Goal: Task Accomplishment & Management: Manage account settings

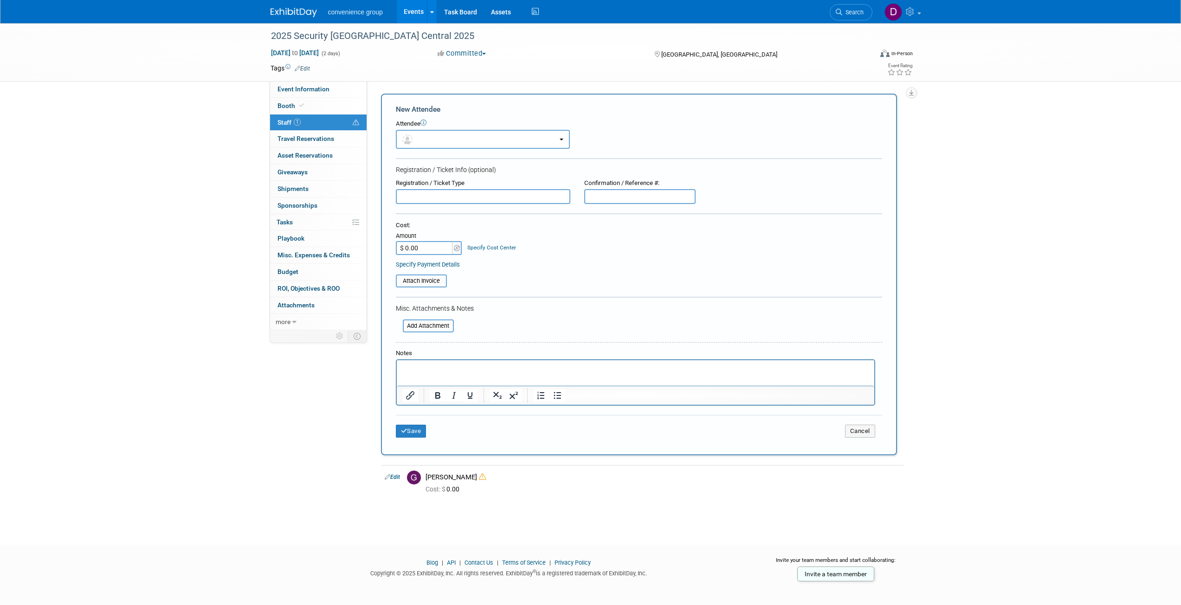
click at [1044, 143] on div "2025 Security [GEOGRAPHIC_DATA] Central 2025 [DATE] to [DATE] (2 days) [DATE] t…" at bounding box center [590, 275] width 1181 height 505
click at [297, 106] on span "Booth" at bounding box center [291, 105] width 28 height 7
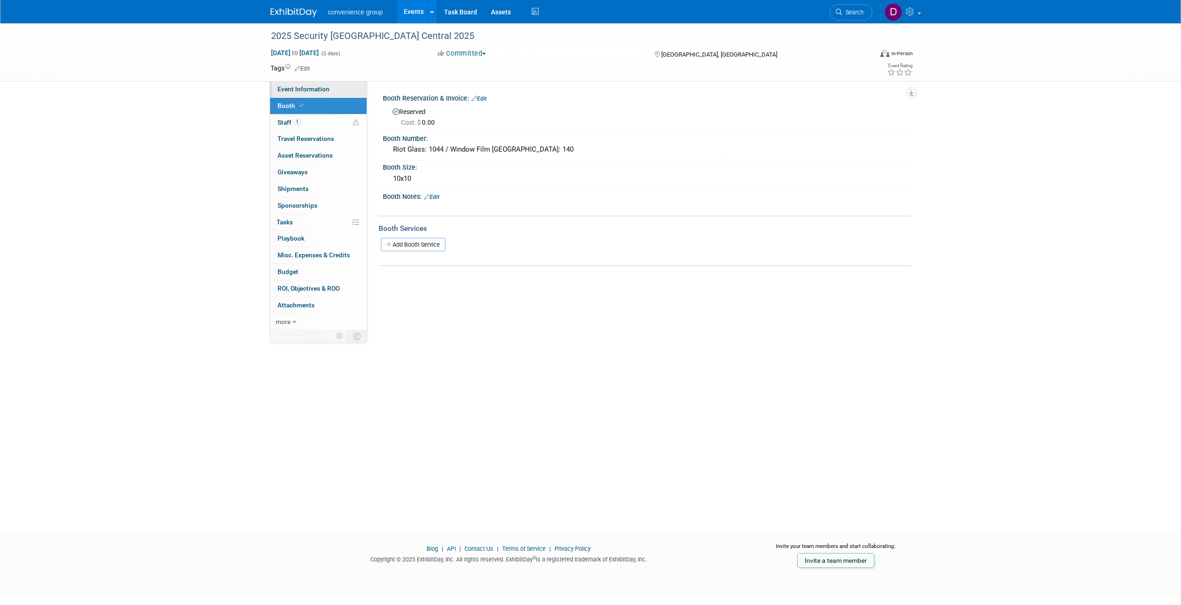
click at [286, 93] on link "Event Information" at bounding box center [318, 89] width 96 height 16
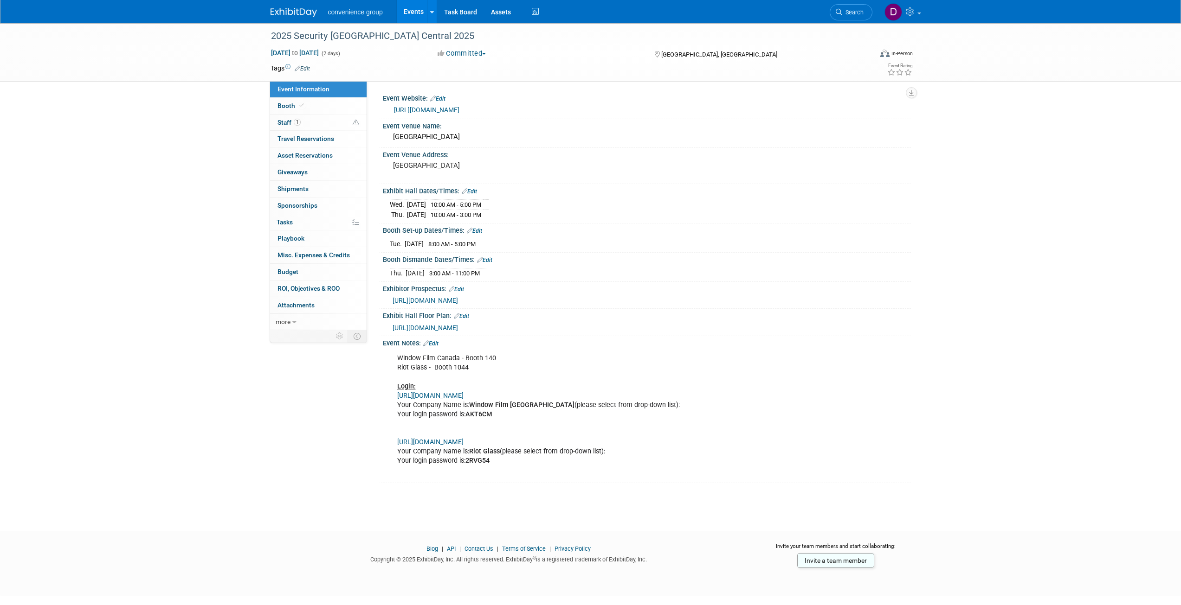
click at [790, 366] on div "Window Film Canada - Booth 140 Riot Glass - Booth 1044 Login: [URL][DOMAIN_NAME…" at bounding box center [600, 414] width 418 height 130
click at [793, 285] on div "Exhibitor Prospectus: Edit" at bounding box center [647, 288] width 528 height 12
click at [823, 170] on div "Event Venue Address: [GEOGRAPHIC_DATA]" at bounding box center [645, 166] width 532 height 36
click at [130, 153] on div "2025 Security [GEOGRAPHIC_DATA] Central 2025 [DATE] to [DATE] (2 days) [DATE] t…" at bounding box center [590, 268] width 1181 height 491
click at [145, 189] on div "2025 Security [GEOGRAPHIC_DATA] Central 2025 [DATE] to [DATE] (2 days) [DATE] t…" at bounding box center [590, 268] width 1181 height 491
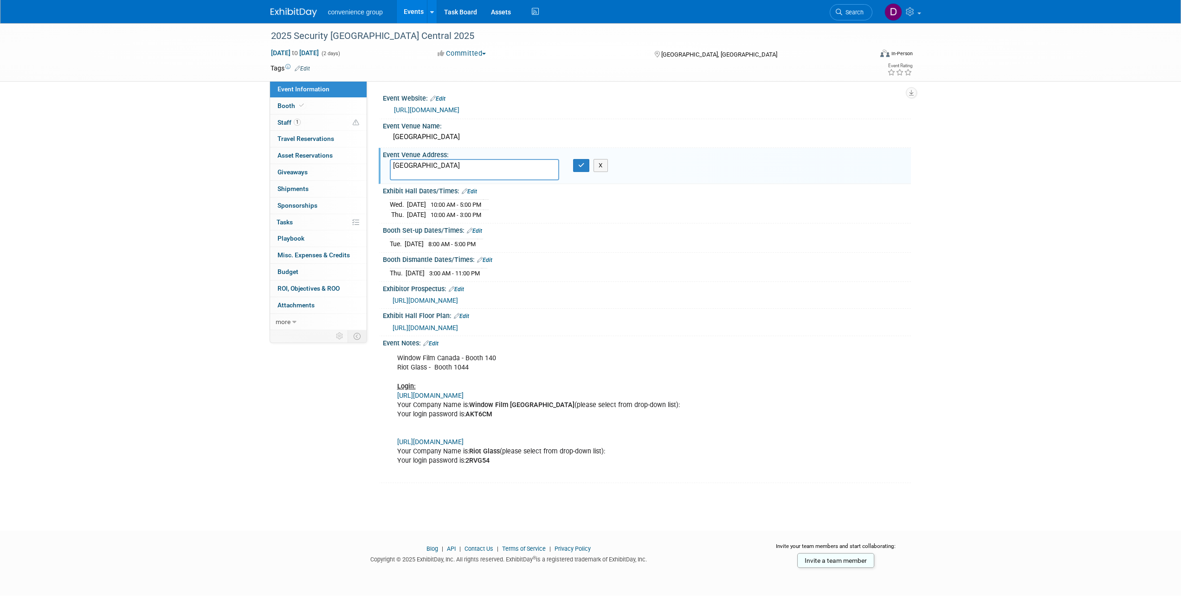
click at [436, 163] on textarea "[GEOGRAPHIC_DATA]" at bounding box center [474, 169] width 169 height 21
drag, startPoint x: 446, startPoint y: 166, endPoint x: 356, endPoint y: 166, distance: 90.0
click at [356, 166] on div "Event Information Event Info Booth Booth 1 Staff 1 Staff 0 Travel Reservations …" at bounding box center [590, 253] width 654 height 460
paste textarea "[STREET_ADDRESS][PERSON_NAME]"
type textarea "[STREET_ADDRESS][PERSON_NAME]"
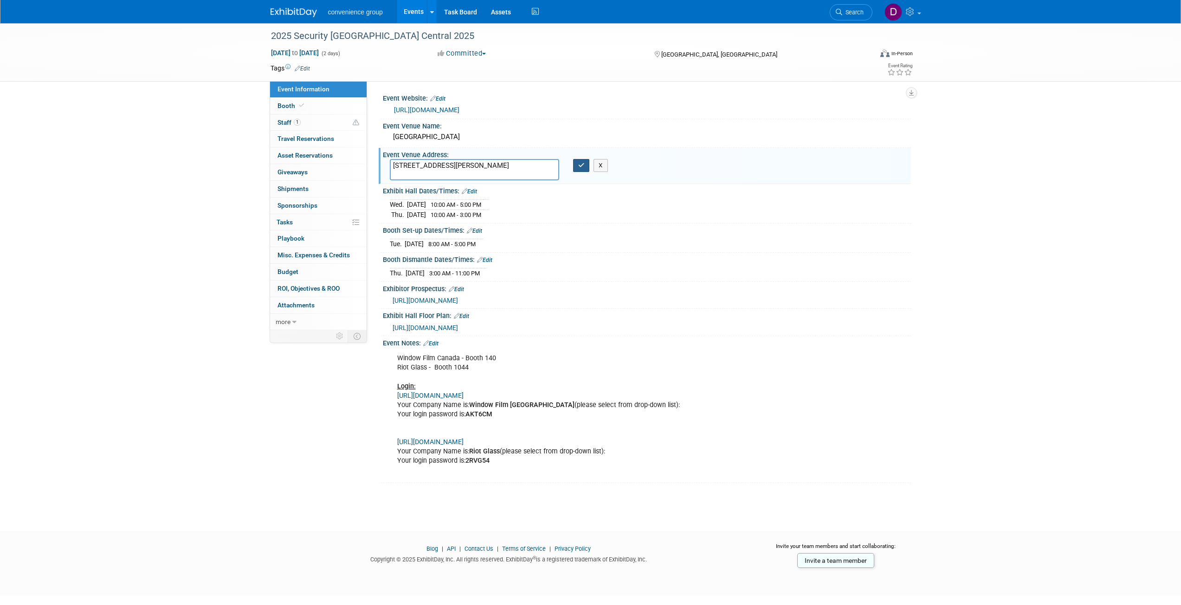
click at [578, 163] on icon "button" at bounding box center [581, 165] width 6 height 6
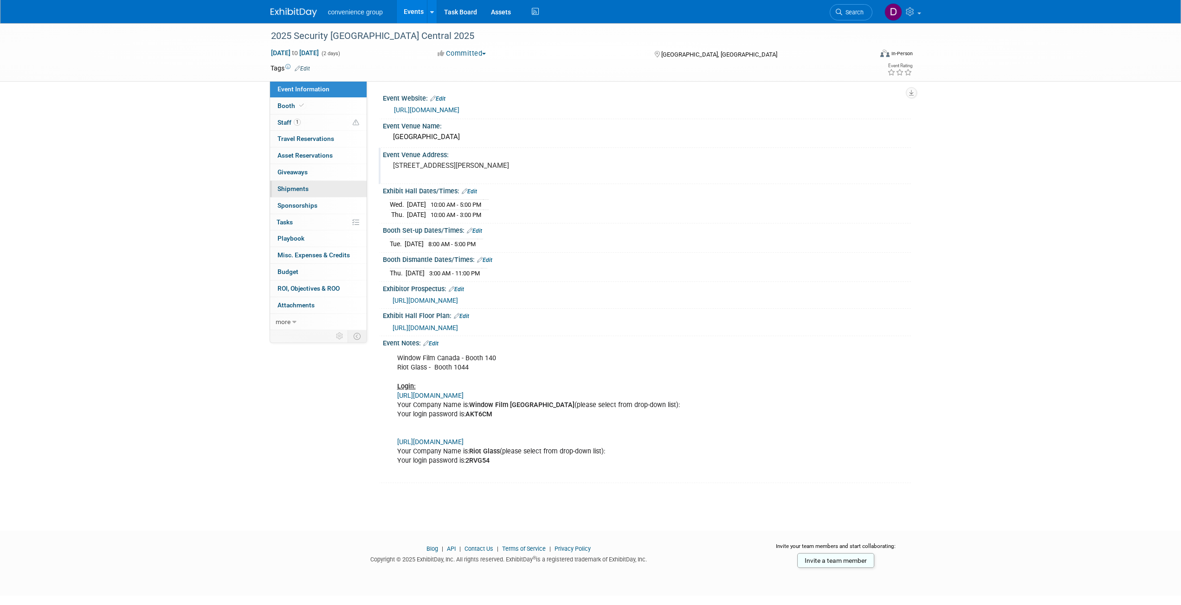
click at [299, 192] on span "Shipments 0" at bounding box center [292, 188] width 31 height 7
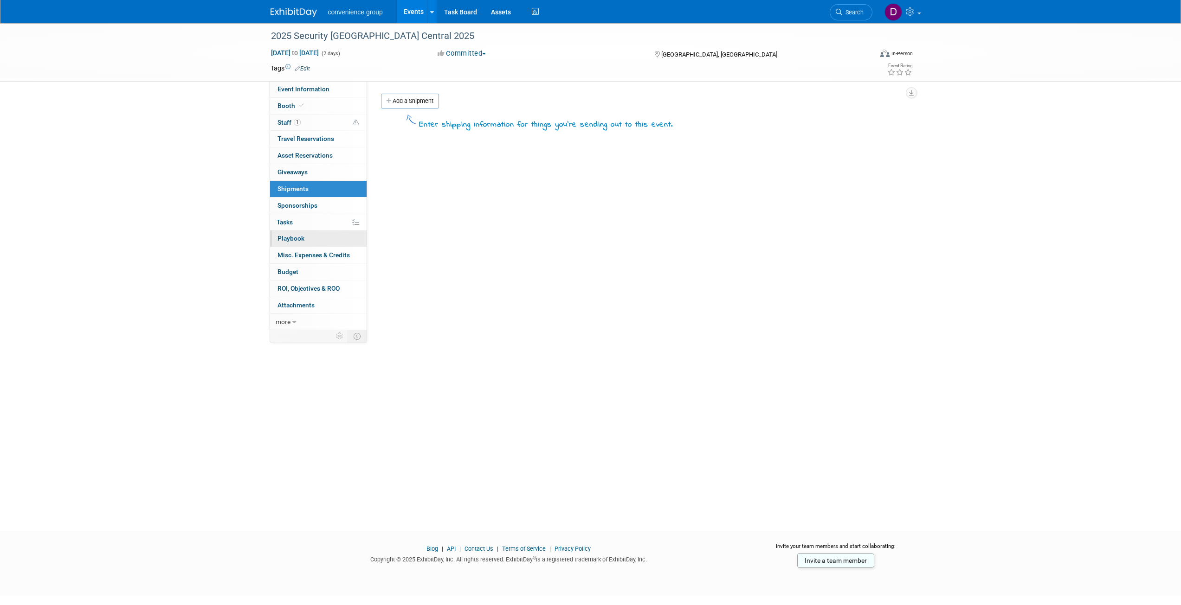
click at [313, 233] on link "0 Playbook 0" at bounding box center [318, 239] width 96 height 16
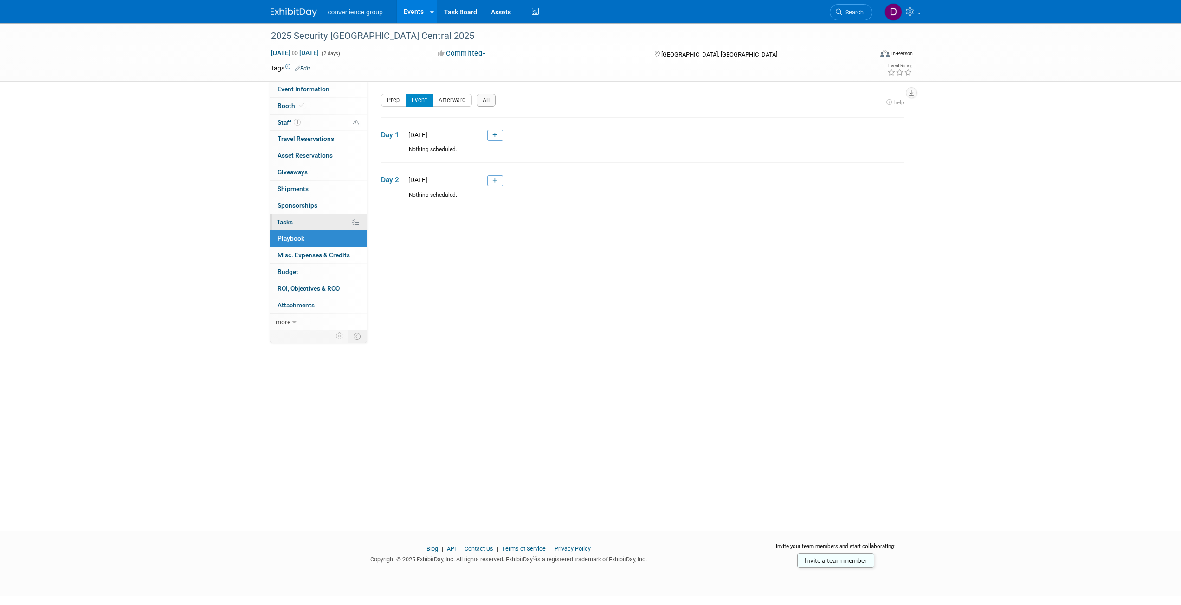
click at [301, 220] on link "0% Tasks 0%" at bounding box center [318, 222] width 96 height 16
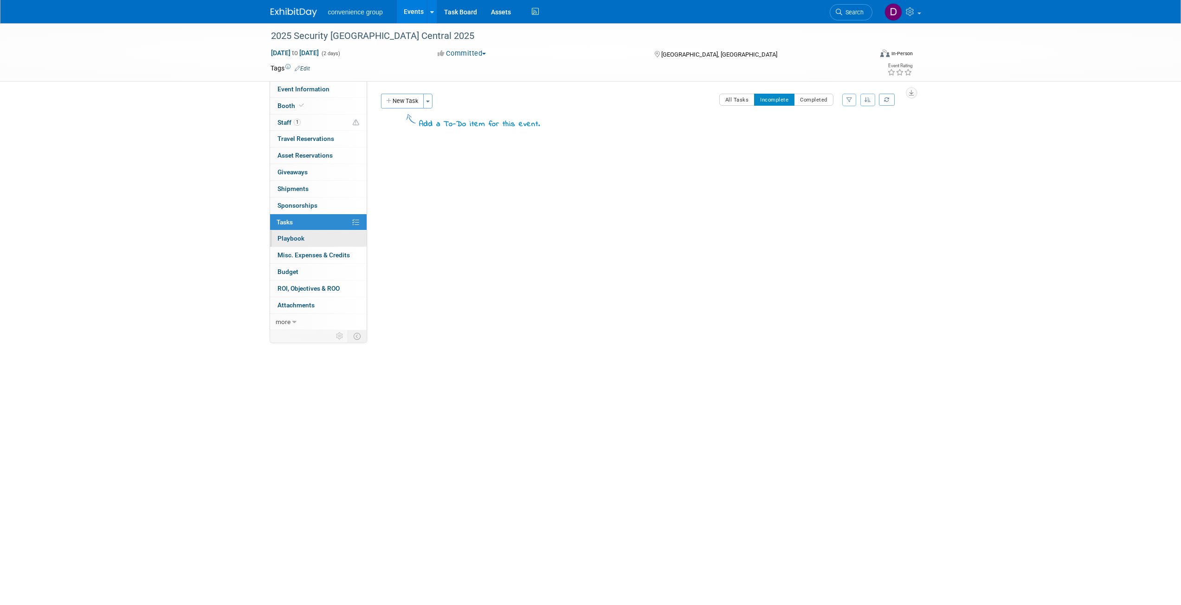
click at [303, 235] on span "Playbook 0" at bounding box center [290, 238] width 27 height 7
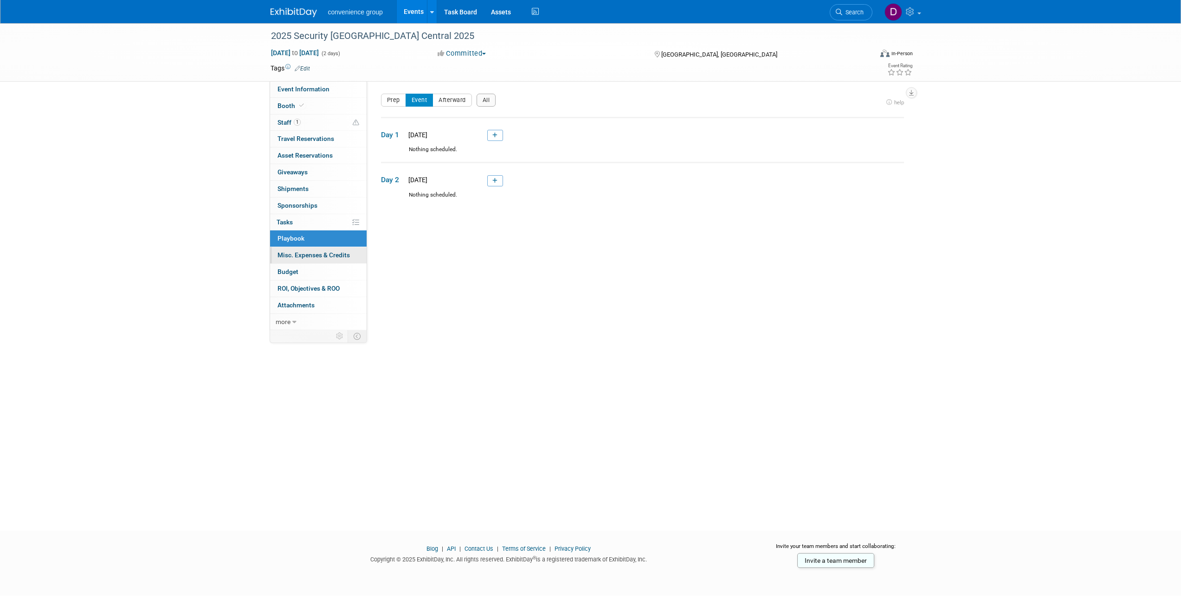
click at [307, 253] on span "Misc. Expenses & Credits 0" at bounding box center [313, 254] width 72 height 7
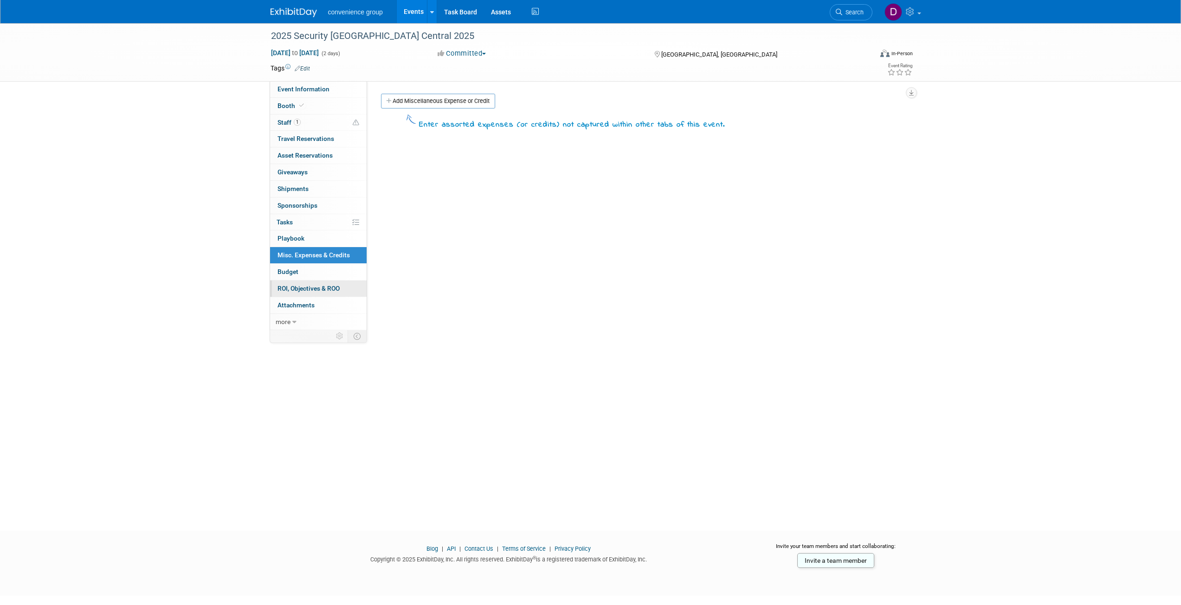
click at [306, 289] on span "ROI, Objectives & ROO 0" at bounding box center [308, 288] width 62 height 7
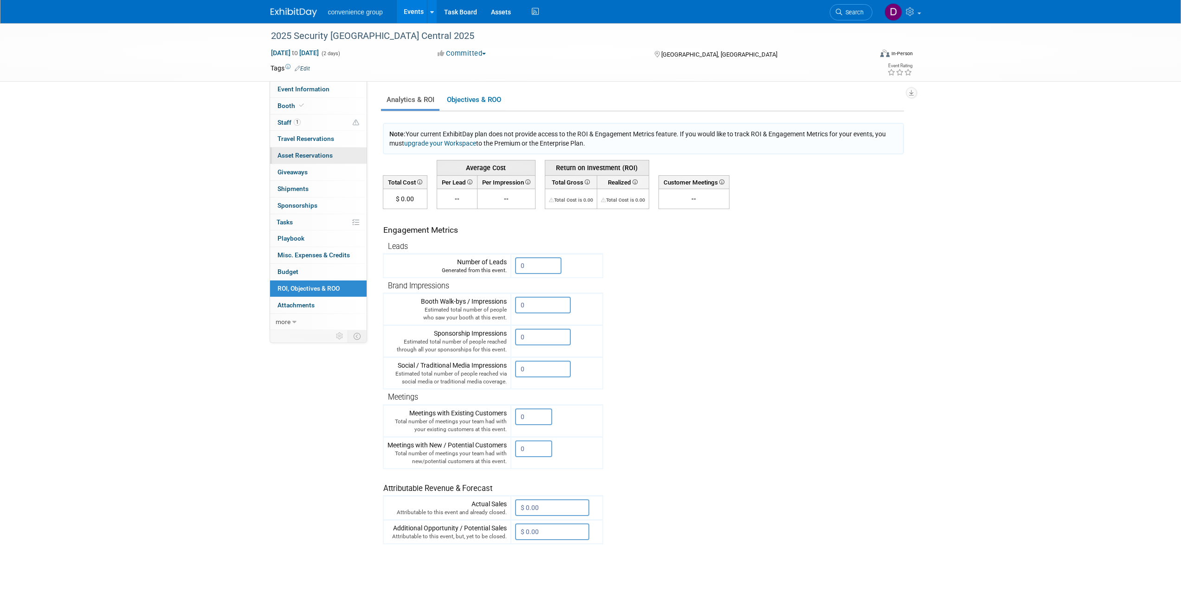
click at [315, 159] on span "Asset Reservations 0" at bounding box center [304, 155] width 55 height 7
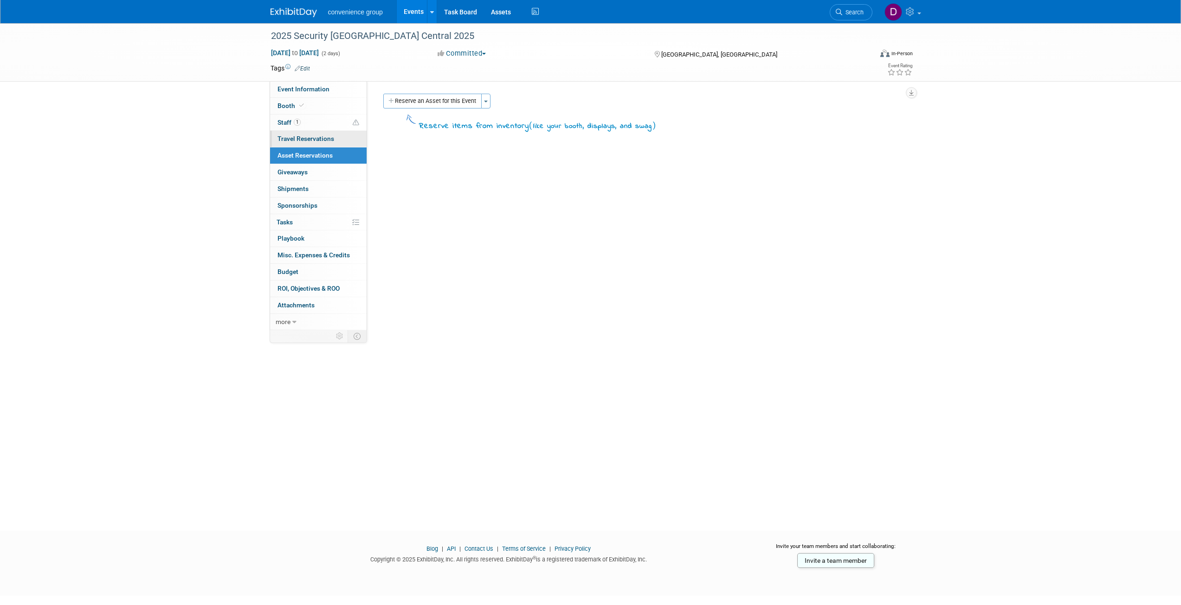
click at [320, 139] on span "Travel Reservations 0" at bounding box center [305, 138] width 57 height 7
click at [308, 124] on link "1 Staff 1" at bounding box center [318, 123] width 96 height 16
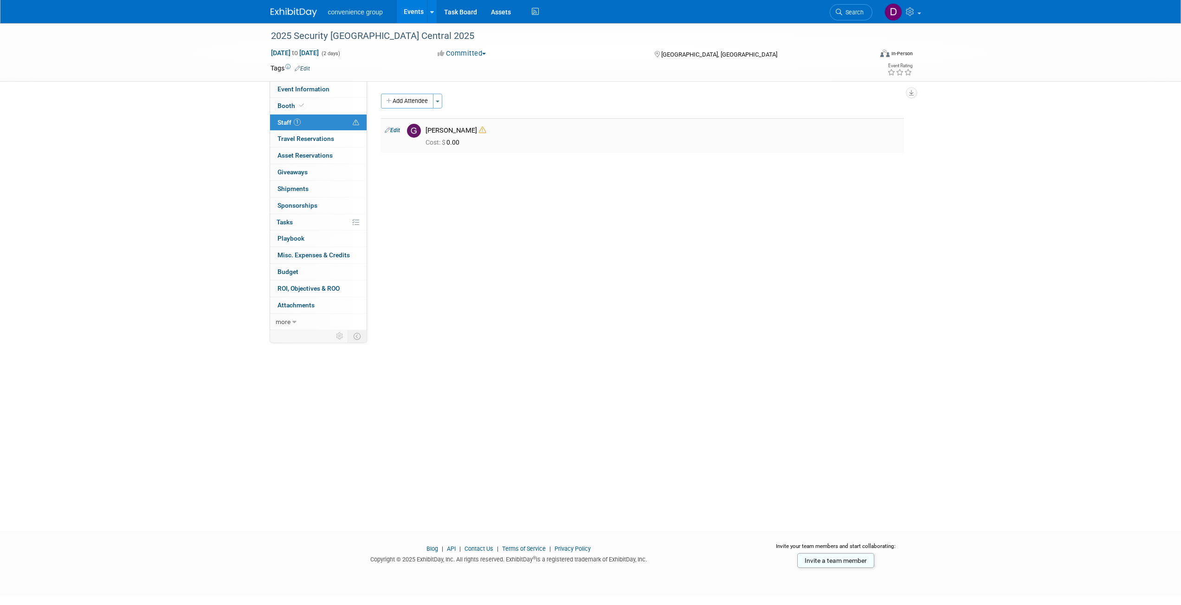
click at [397, 134] on td "Edit" at bounding box center [392, 135] width 22 height 35
click at [398, 131] on link "Edit" at bounding box center [392, 130] width 15 height 6
select select "80dc7973-c60b-45a4-91ad-ef45cd3a4a05"
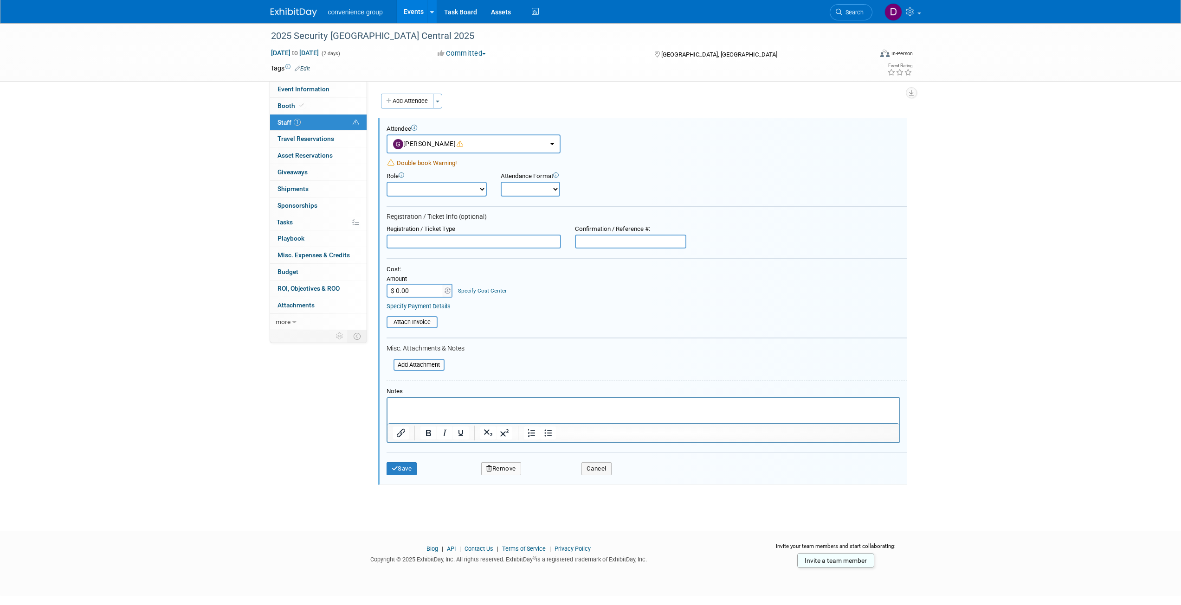
click at [429, 407] on p "Rich Text Area. Press ALT-0 for help." at bounding box center [642, 406] width 501 height 9
paste body "Rich Text Area. Press ALT-0 for help."
click at [485, 410] on p "Window Film [GEOGRAPHIC_DATA]" at bounding box center [642, 406] width 501 height 9
click at [408, 468] on button "Save" at bounding box center [401, 468] width 31 height 13
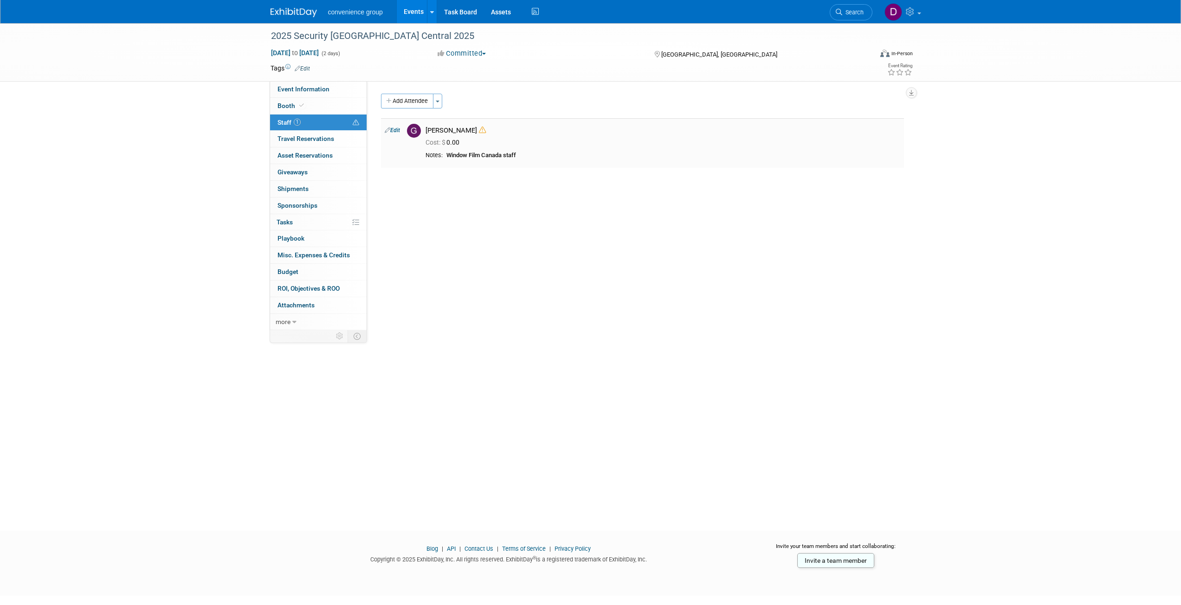
click at [392, 131] on link "Edit" at bounding box center [392, 130] width 15 height 6
select select "80dc7973-c60b-45a4-91ad-ef45cd3a4a05"
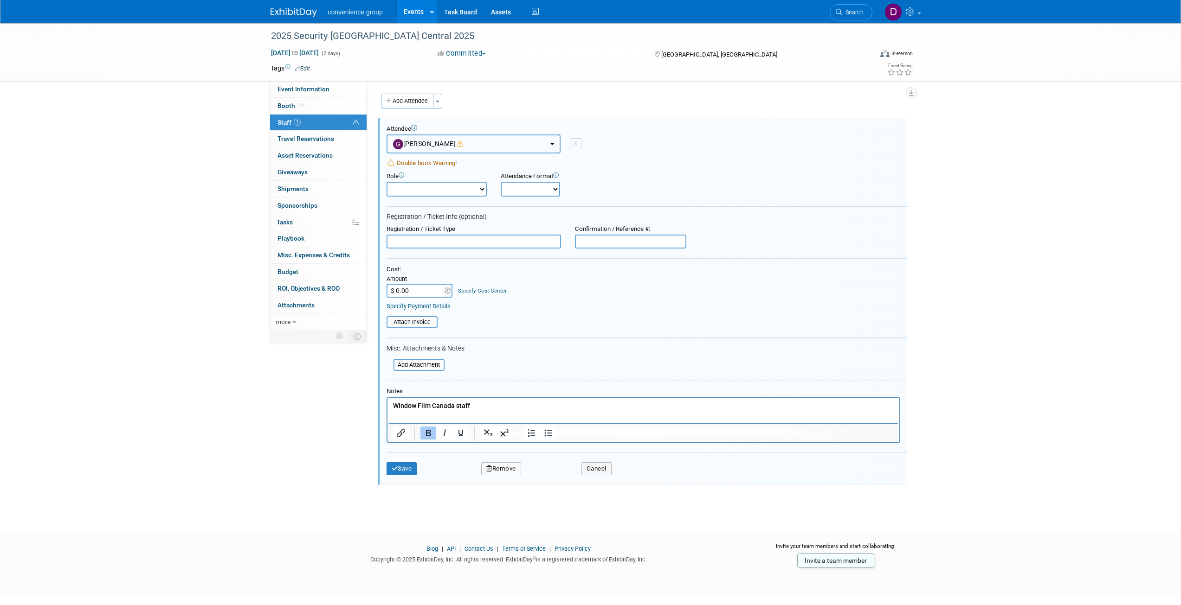
click at [477, 143] on button "[PERSON_NAME]" at bounding box center [473, 144] width 174 height 19
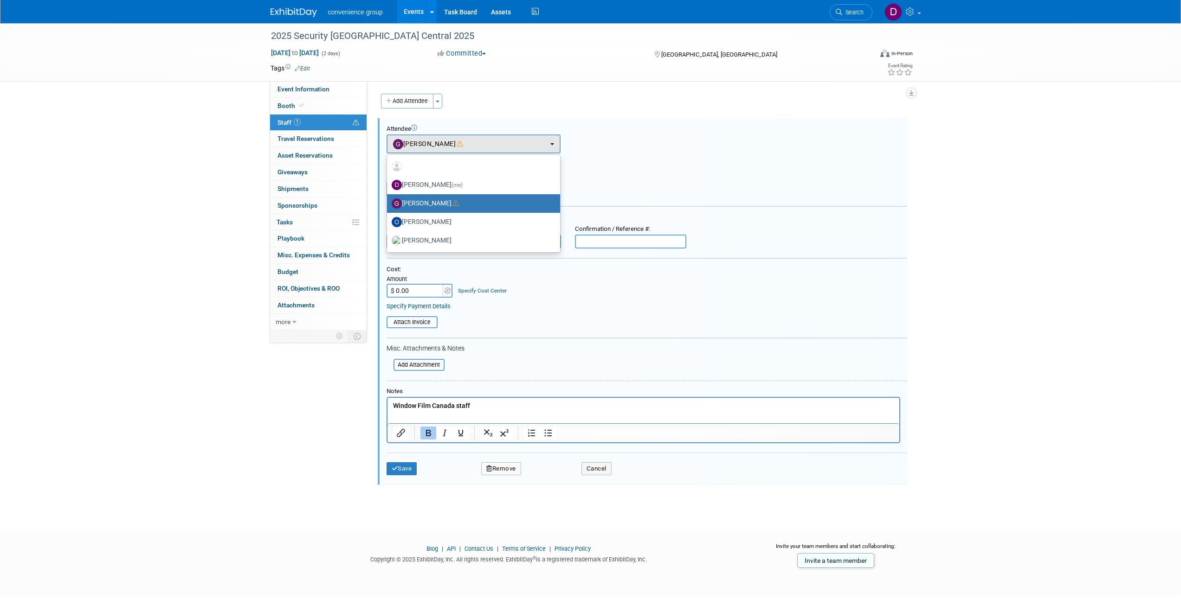
click at [637, 141] on div "Attendee <img src="[URL][DOMAIN_NAME]" style="width: 22px; height: 22px; border…" at bounding box center [646, 139] width 520 height 28
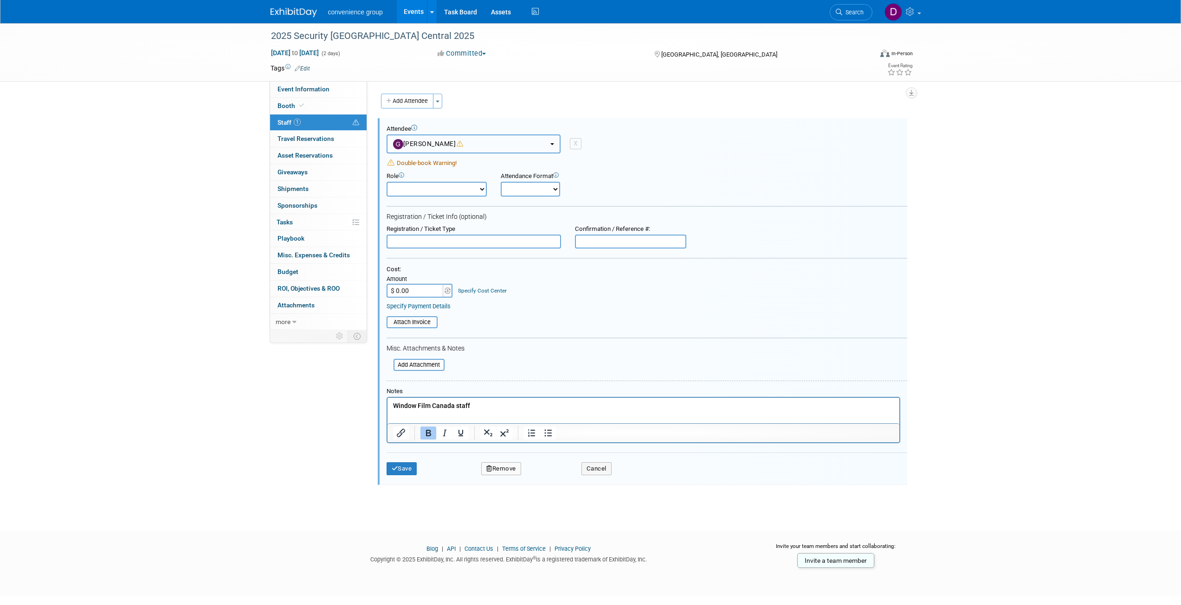
click at [486, 138] on button "[PERSON_NAME]" at bounding box center [473, 144] width 174 height 19
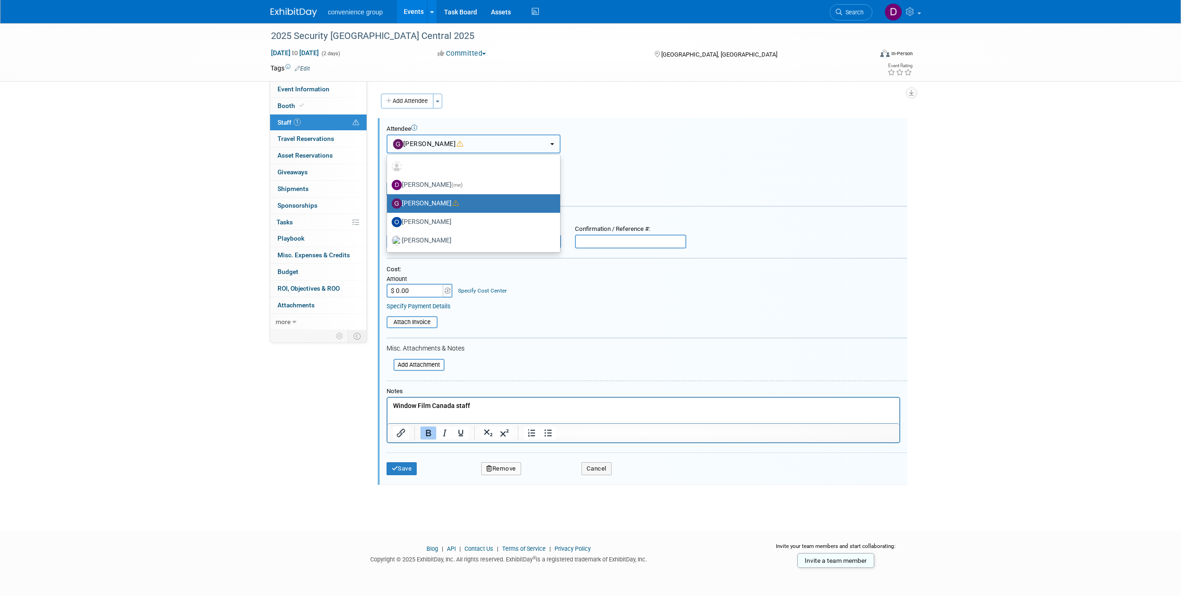
click at [486, 138] on button "[PERSON_NAME]" at bounding box center [473, 144] width 174 height 19
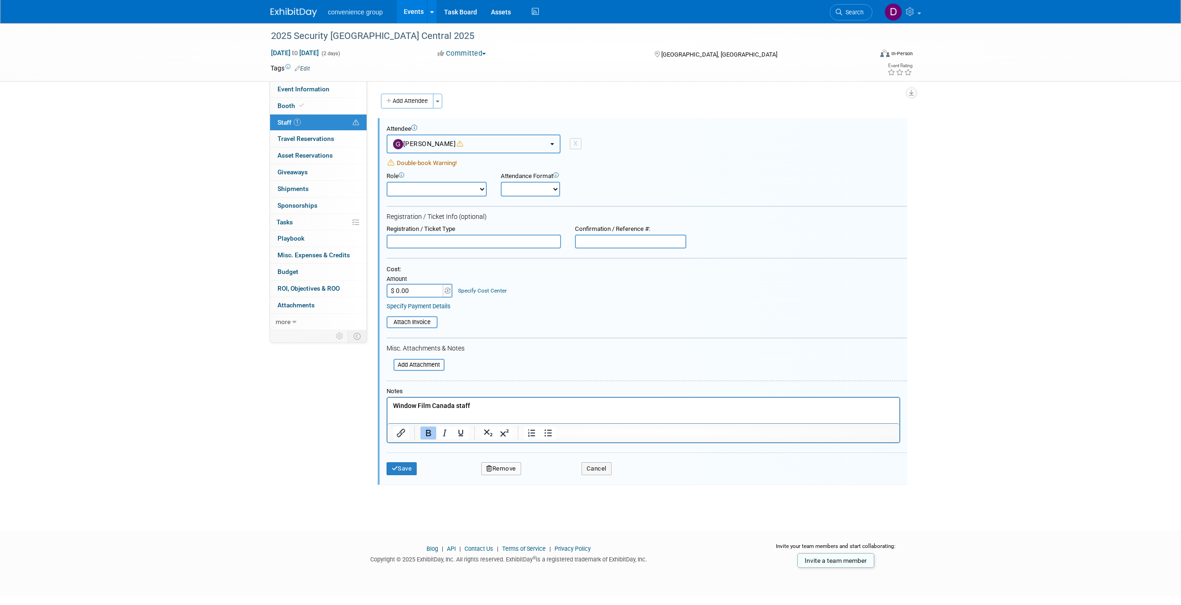
click at [486, 138] on button "[PERSON_NAME]" at bounding box center [473, 144] width 174 height 19
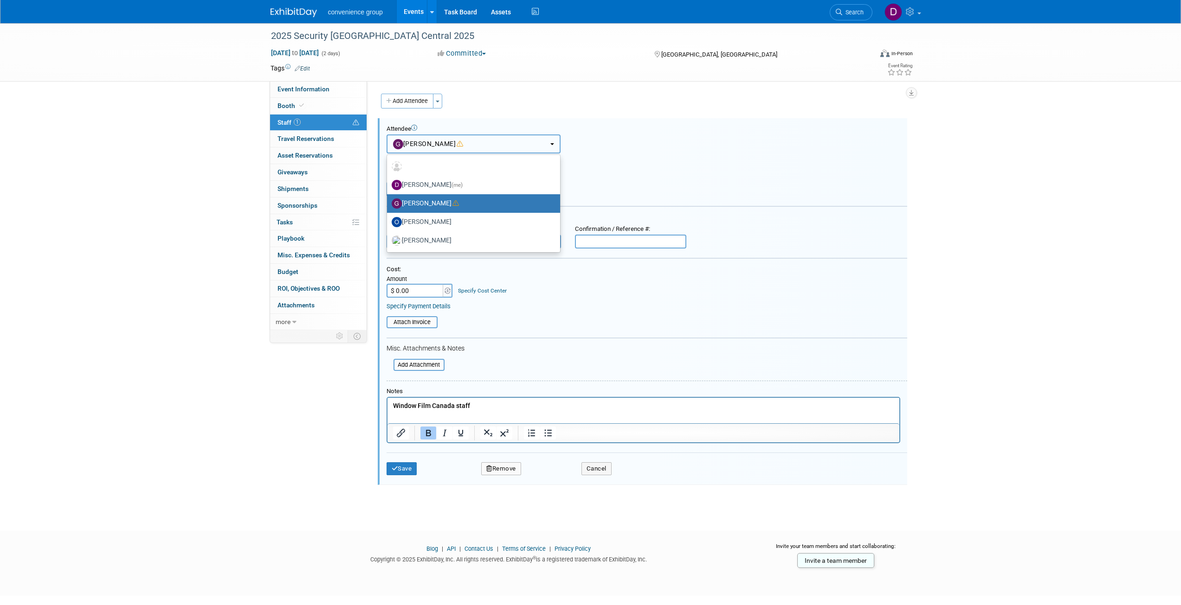
click at [486, 138] on button "[PERSON_NAME]" at bounding box center [473, 144] width 174 height 19
click at [475, 136] on button "[PERSON_NAME]" at bounding box center [473, 144] width 174 height 19
click at [403, 96] on button "Add Attendee" at bounding box center [407, 101] width 52 height 15
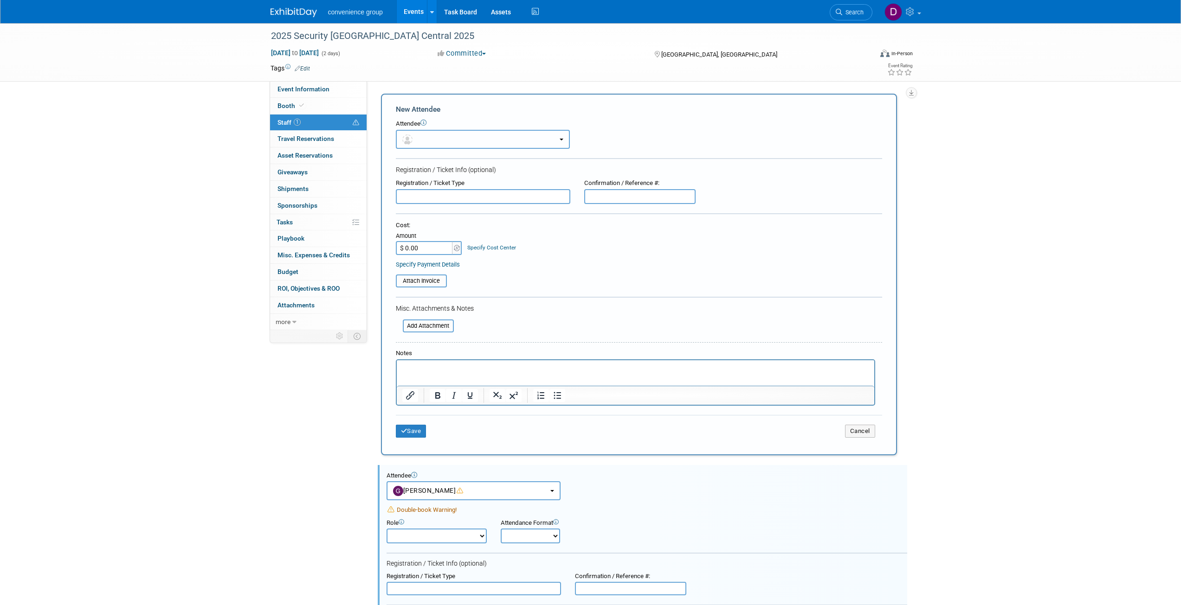
click at [432, 135] on button "button" at bounding box center [483, 139] width 174 height 19
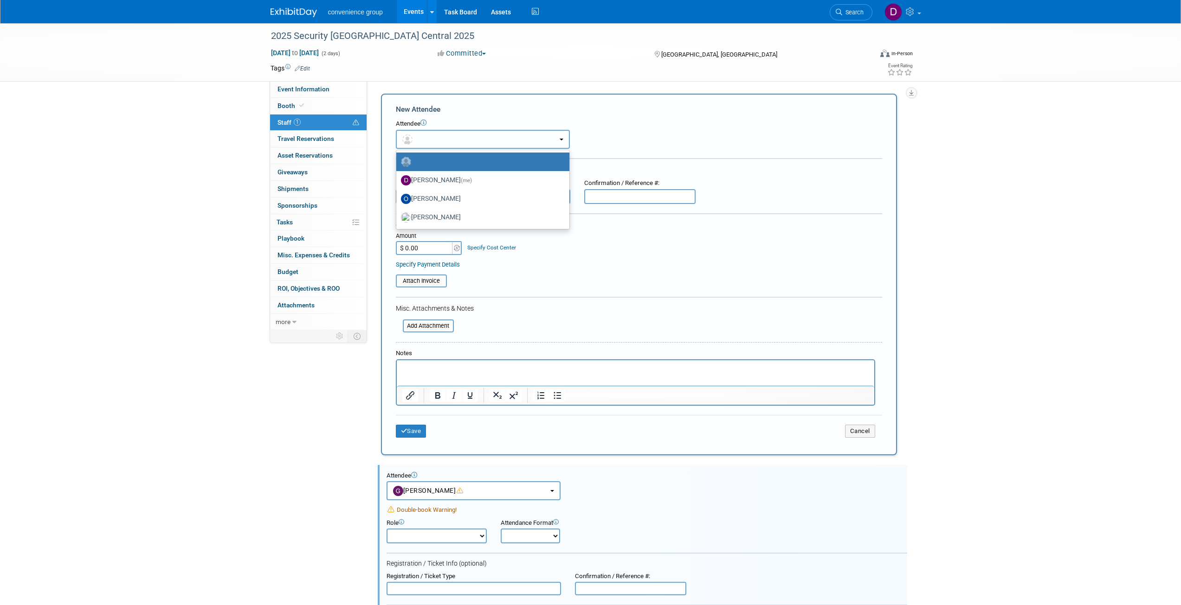
click at [433, 137] on button "button" at bounding box center [483, 139] width 174 height 19
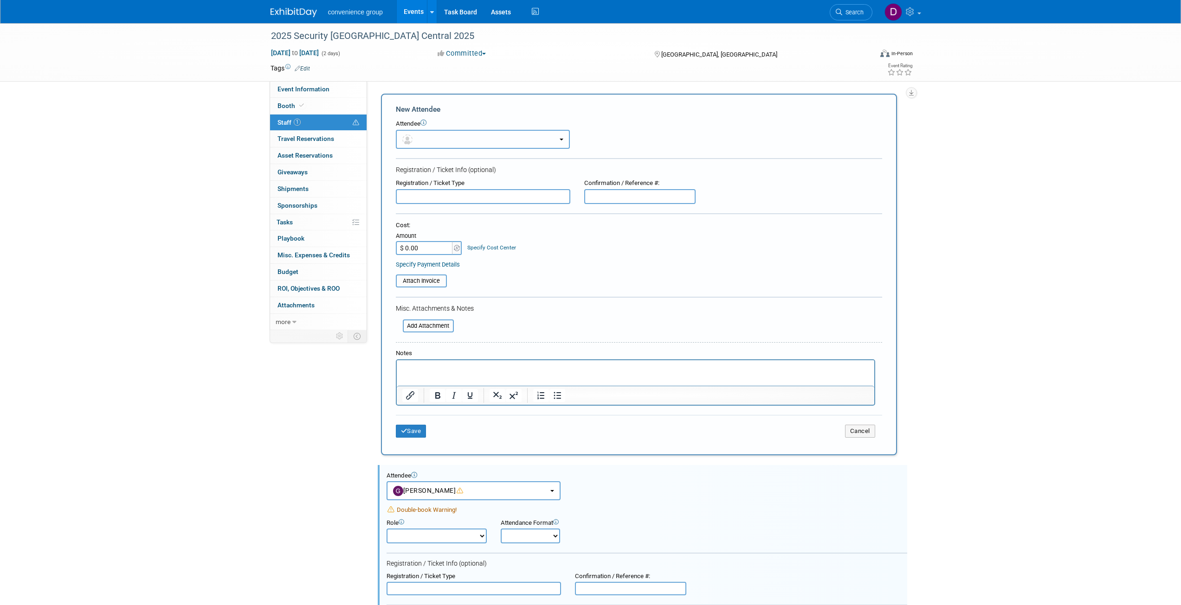
click at [437, 136] on button "button" at bounding box center [483, 139] width 174 height 19
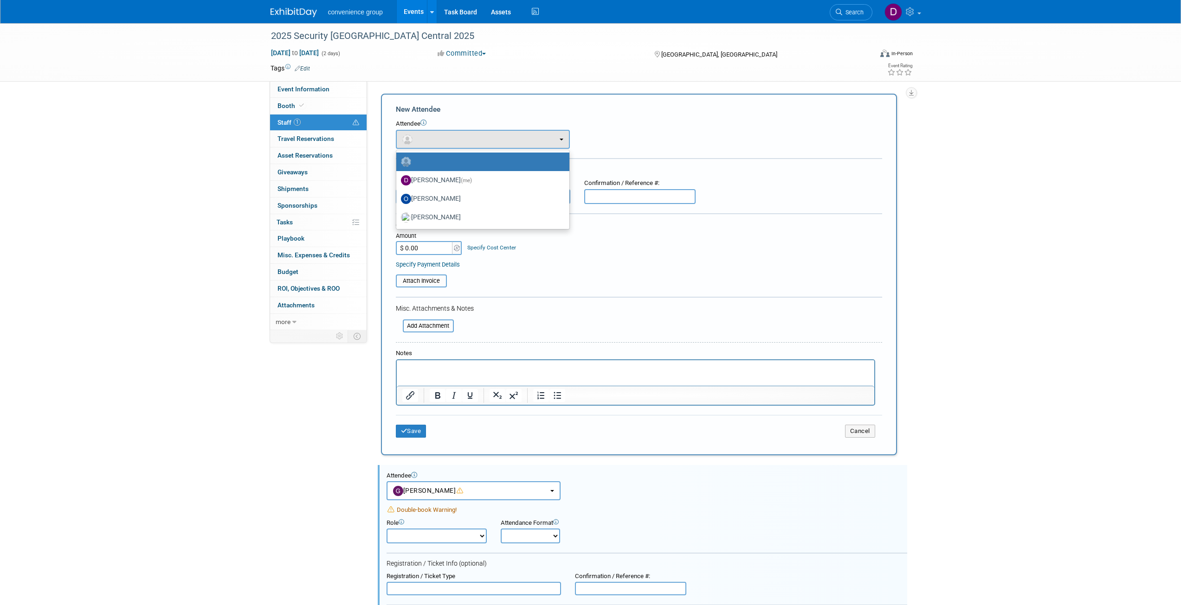
click at [437, 157] on label at bounding box center [480, 161] width 159 height 15
click at [398, 158] on input "radio" at bounding box center [395, 161] width 6 height 6
click at [437, 157] on label at bounding box center [480, 161] width 159 height 15
click at [398, 158] on input "radio" at bounding box center [395, 161] width 6 height 6
click at [437, 157] on label at bounding box center [480, 161] width 159 height 15
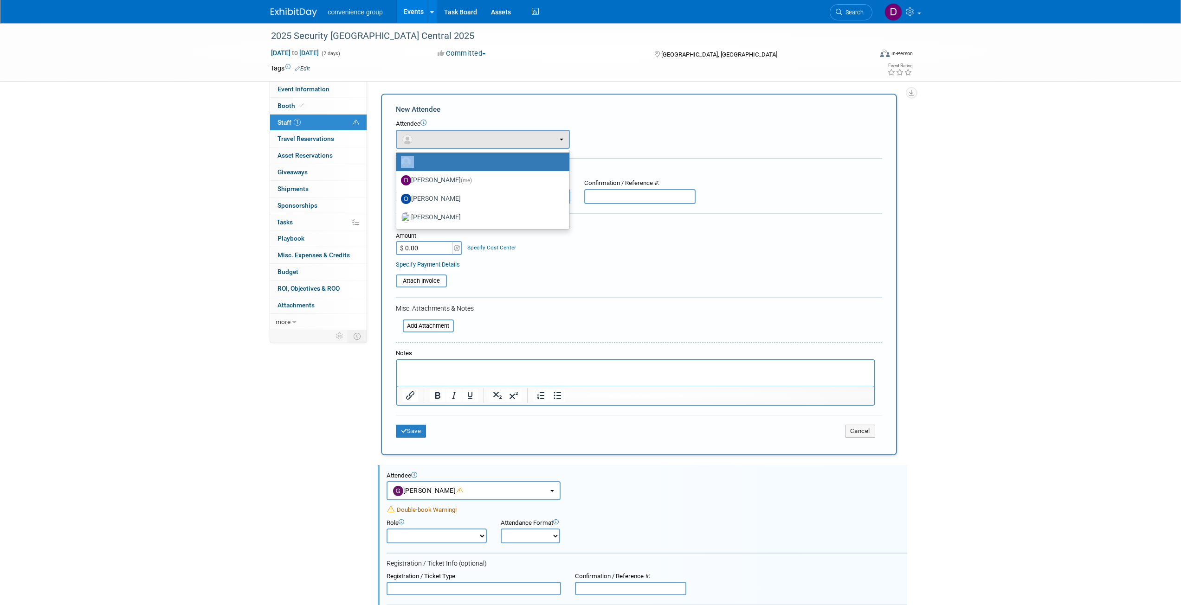
click at [398, 158] on input "radio" at bounding box center [395, 161] width 6 height 6
click at [437, 157] on label at bounding box center [480, 161] width 159 height 15
click at [398, 158] on input "radio" at bounding box center [395, 161] width 6 height 6
click at [437, 157] on label at bounding box center [480, 161] width 159 height 15
click at [398, 158] on input "radio" at bounding box center [395, 161] width 6 height 6
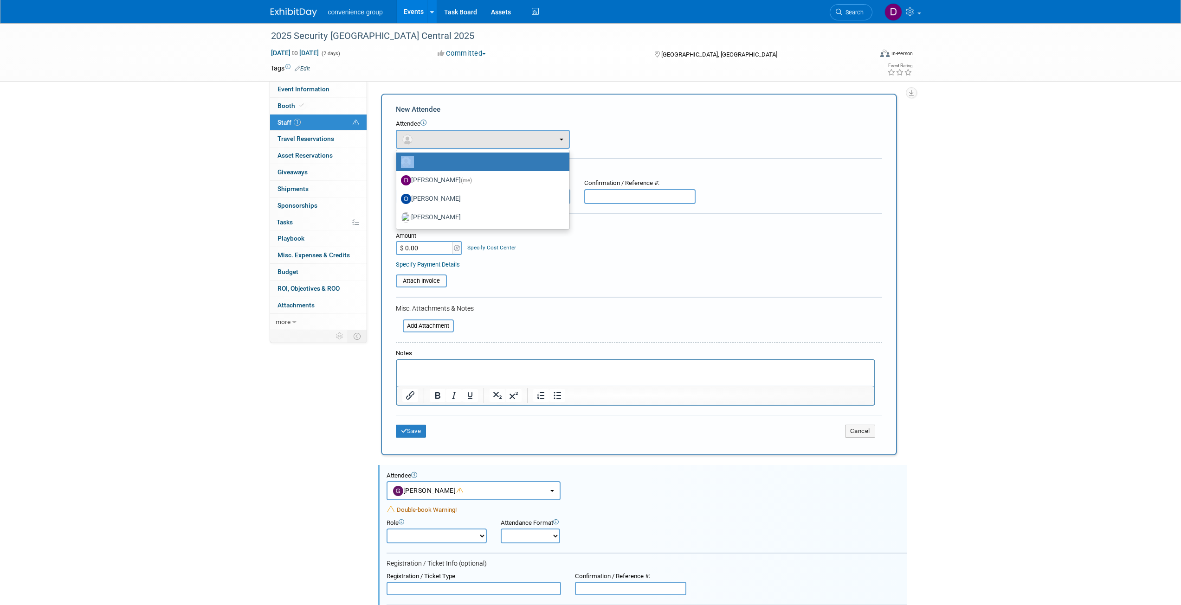
click at [437, 157] on label at bounding box center [480, 161] width 159 height 15
click at [398, 158] on input "radio" at bounding box center [395, 161] width 6 height 6
click at [511, 158] on label at bounding box center [480, 161] width 159 height 15
click at [398, 158] on input "radio" at bounding box center [395, 161] width 6 height 6
drag, startPoint x: 532, startPoint y: 158, endPoint x: 537, endPoint y: 159, distance: 5.1
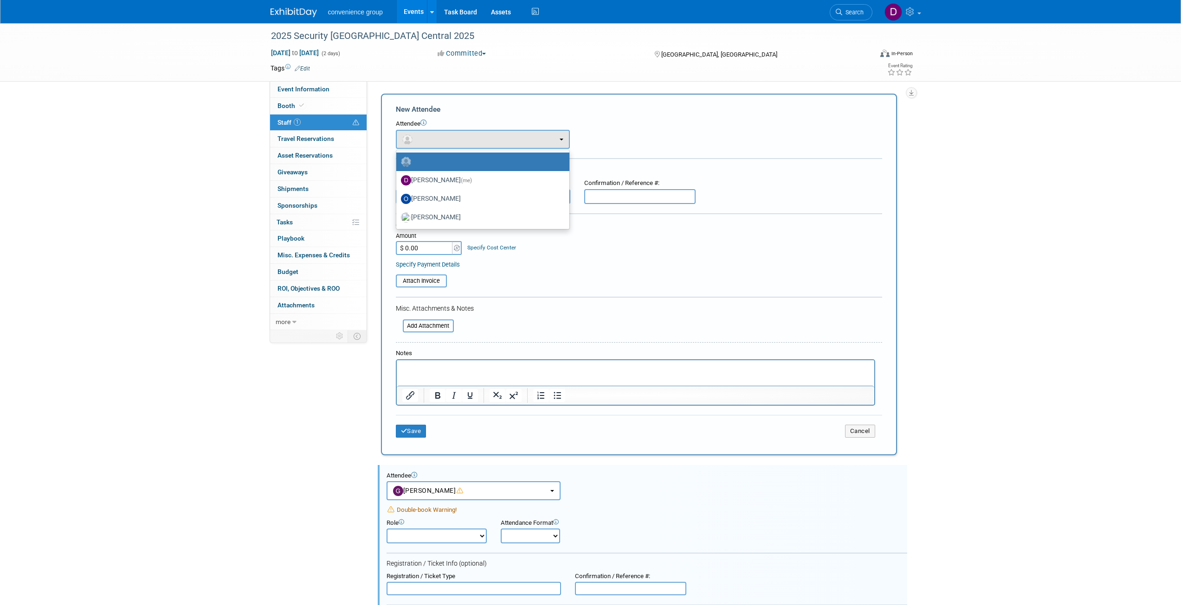
click at [533, 161] on label at bounding box center [480, 161] width 159 height 15
click at [398, 161] on input "radio" at bounding box center [395, 161] width 6 height 6
click at [561, 138] on button "button" at bounding box center [483, 139] width 174 height 19
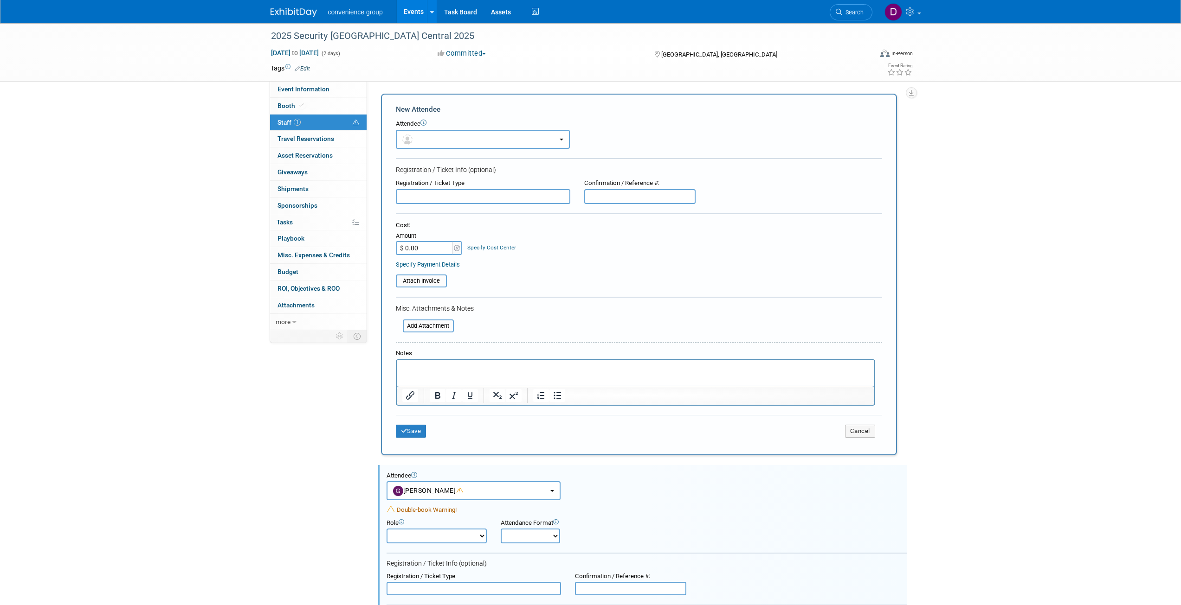
click at [626, 114] on div "New Attendee" at bounding box center [639, 109] width 486 height 10
click at [290, 121] on span "Staff 1" at bounding box center [288, 122] width 23 height 7
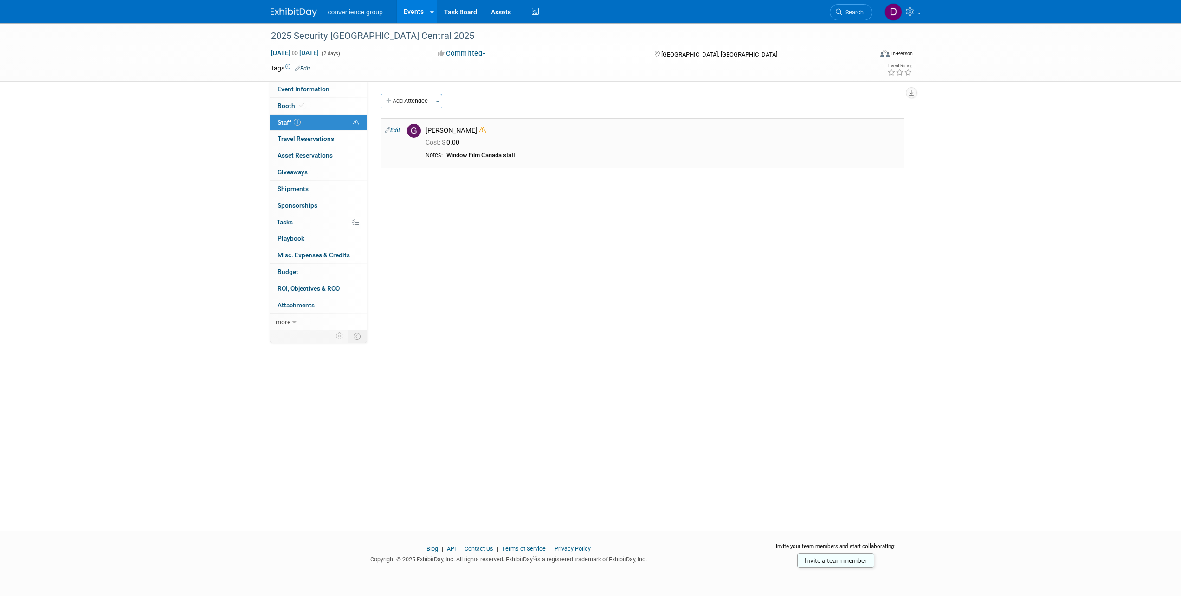
click at [455, 138] on div "Cost: $ 0.00" at bounding box center [662, 141] width 488 height 13
click at [456, 130] on div "[PERSON_NAME]" at bounding box center [662, 130] width 475 height 9
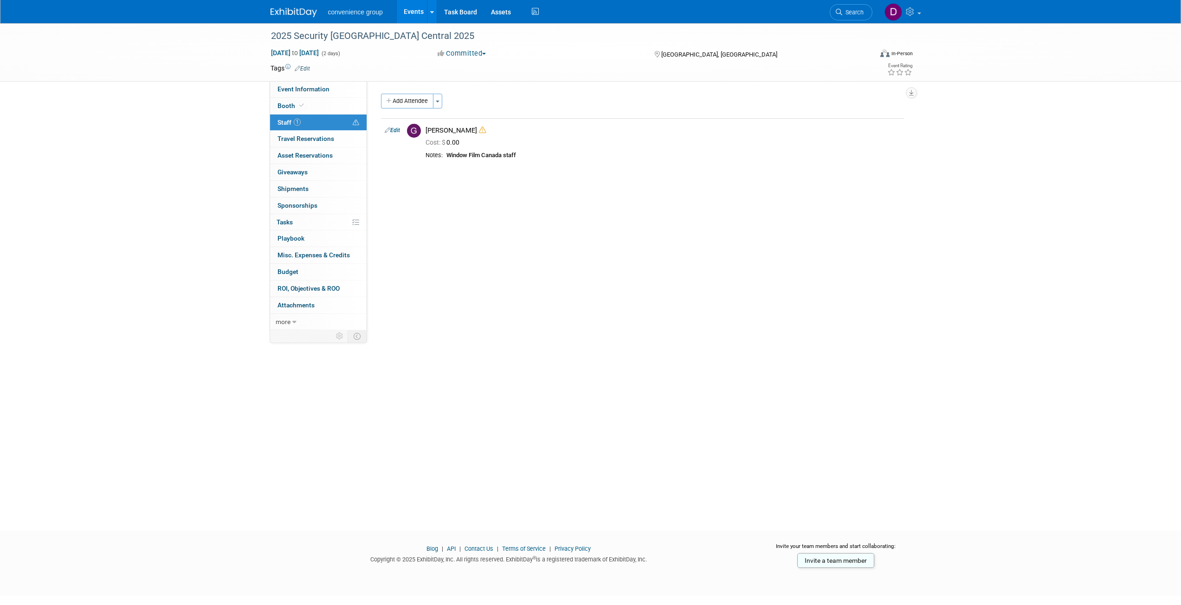
click at [376, 130] on div "Event Website: Edit [URL][DOMAIN_NAME] Event Venue Name: Toronto Congress Centr…" at bounding box center [639, 205] width 544 height 249
click at [391, 127] on link "Edit" at bounding box center [392, 130] width 15 height 6
select select "80dc7973-c60b-45a4-91ad-ef45cd3a4a05"
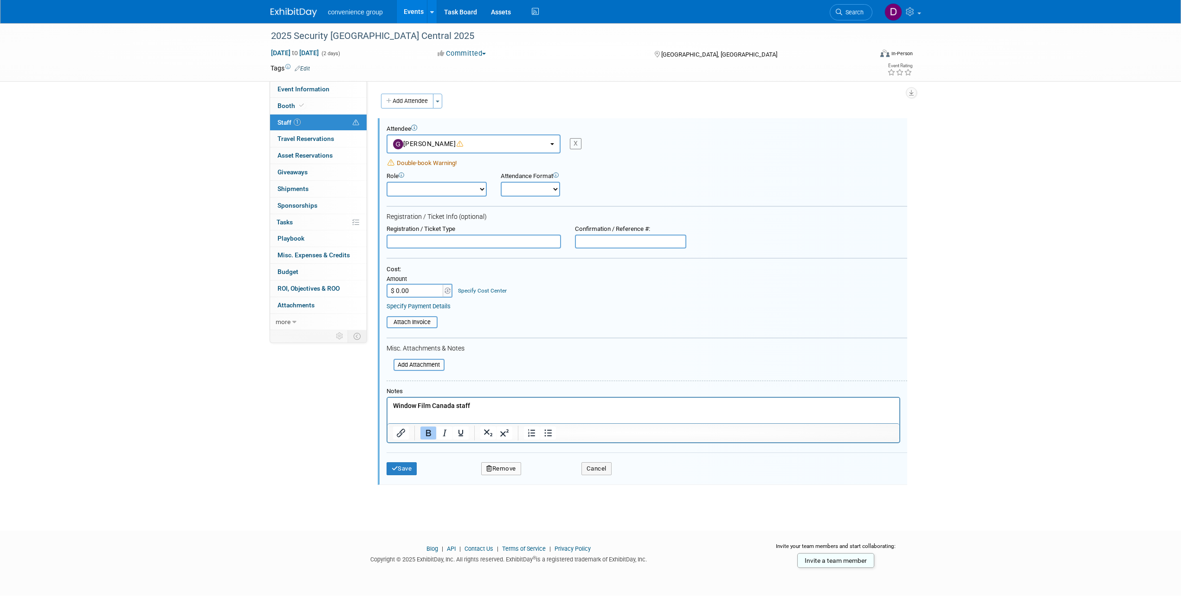
click at [571, 141] on div "X" at bounding box center [576, 143] width 12 height 11
select select
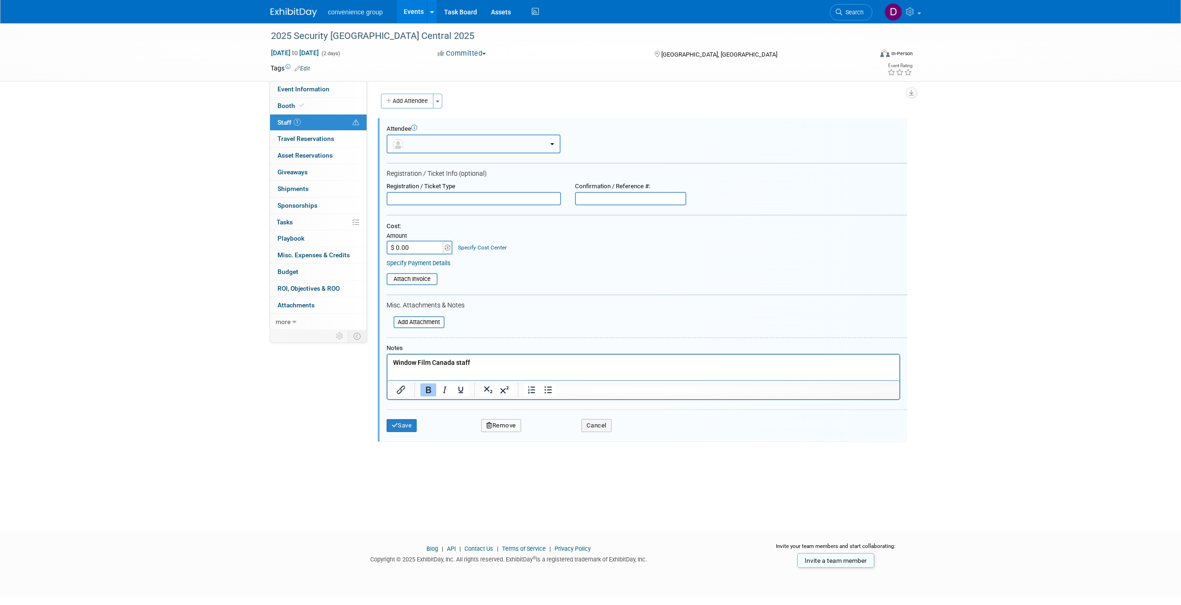
click at [437, 145] on button "button" at bounding box center [473, 144] width 174 height 19
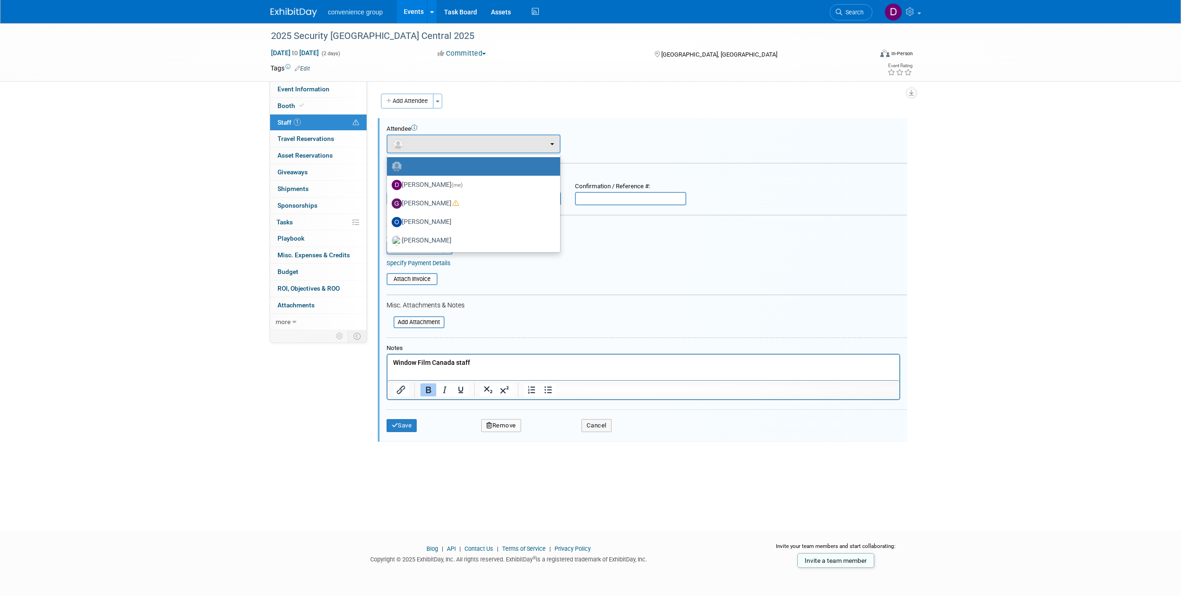
click at [504, 421] on button "Remove" at bounding box center [501, 425] width 40 height 13
click at [553, 429] on link "Yes" at bounding box center [551, 433] width 27 height 15
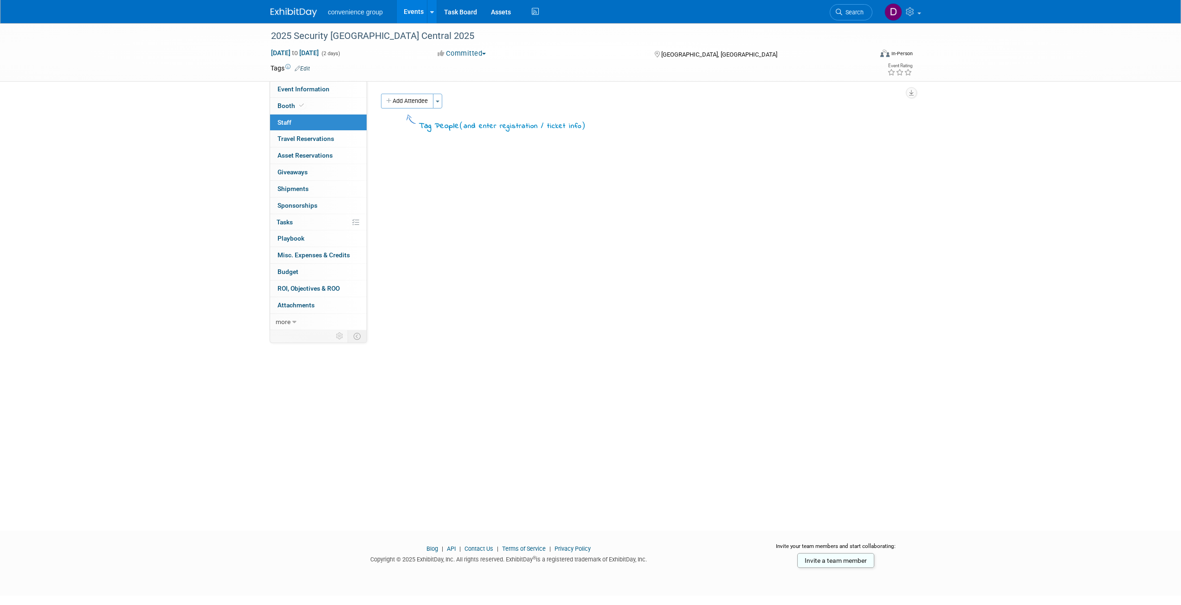
click at [476, 188] on div "Event Website: Edit [URL][DOMAIN_NAME] Event Venue Name: Toronto Congress Centr…" at bounding box center [639, 205] width 544 height 249
click at [439, 98] on button "Toggle Dropdown" at bounding box center [437, 101] width 9 height 15
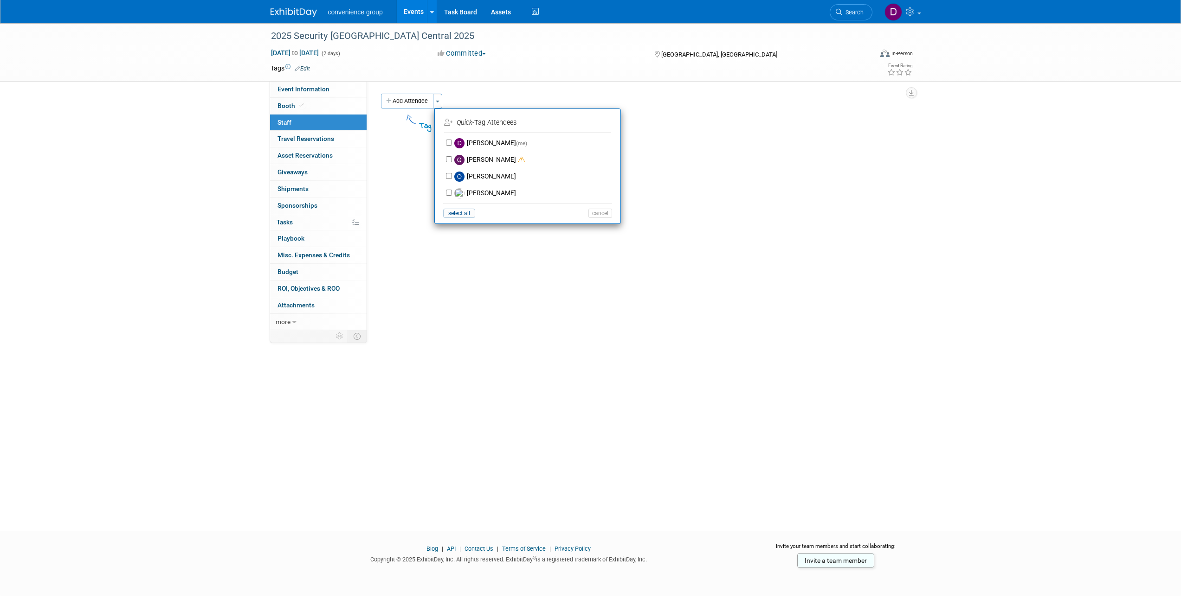
click at [464, 126] on icon "Quick" at bounding box center [464, 123] width 16 height 8
click at [469, 123] on icon "Quick" at bounding box center [464, 123] width 16 height 8
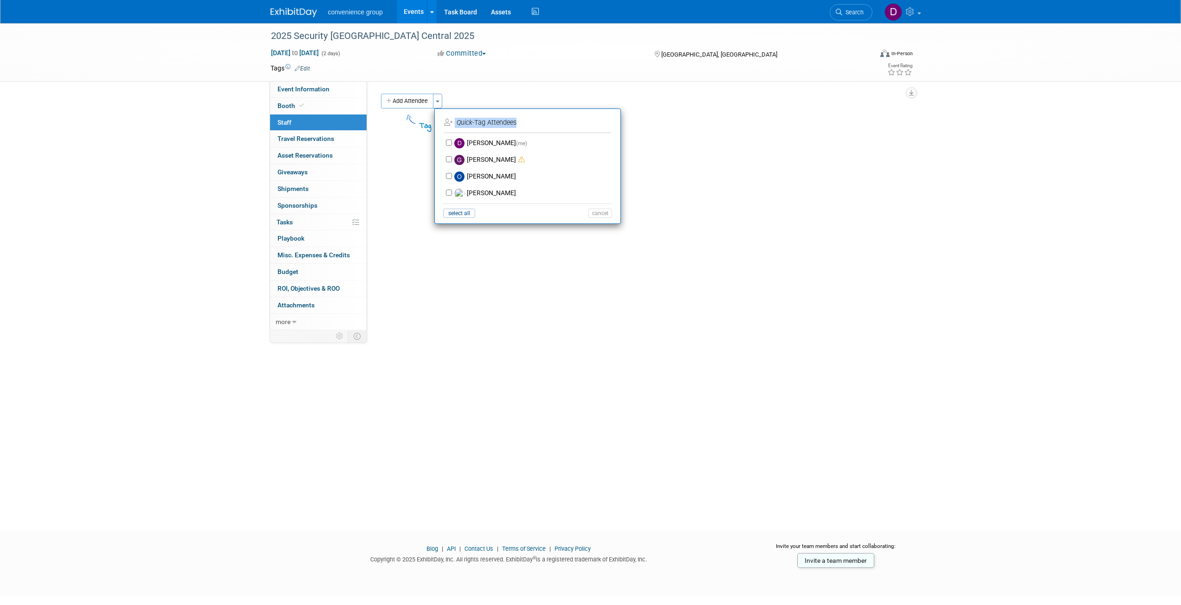
click at [469, 123] on icon "Quick" at bounding box center [464, 123] width 16 height 8
click at [484, 119] on td "Quick -Tag Attendees" at bounding box center [526, 123] width 165 height 15
drag, startPoint x: 484, startPoint y: 119, endPoint x: 488, endPoint y: 124, distance: 5.9
click at [486, 121] on td "Quick -Tag Attendees" at bounding box center [526, 123] width 165 height 15
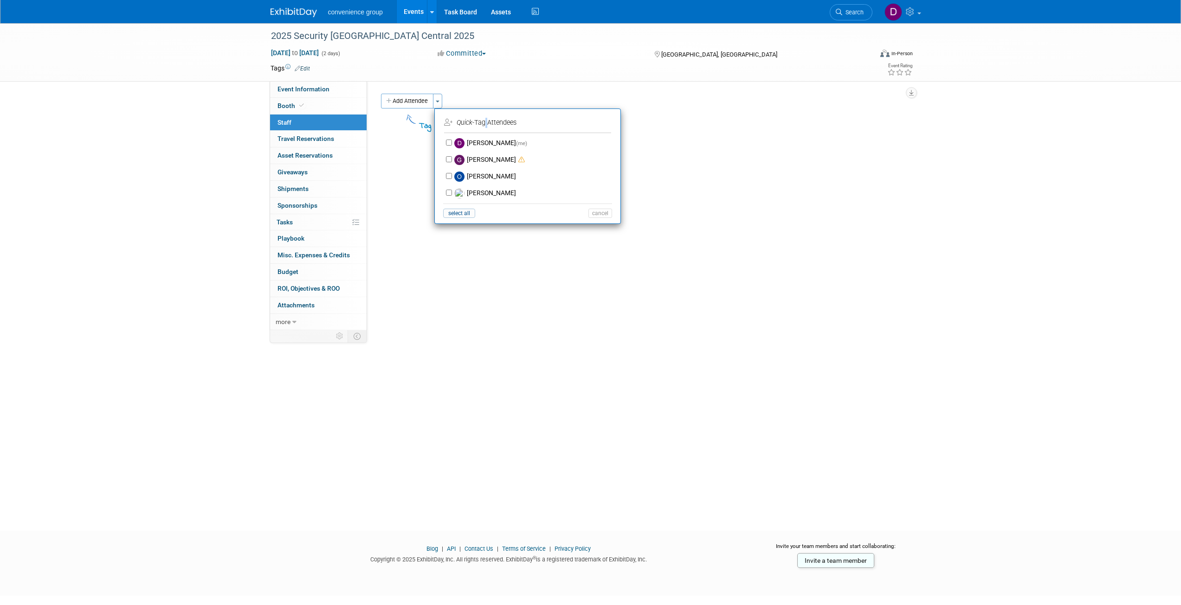
click at [488, 124] on td "Quick -Tag Attendees" at bounding box center [526, 123] width 165 height 15
click at [515, 122] on td "Quick -Tag Attendees" at bounding box center [526, 123] width 165 height 15
click at [403, 295] on div "Event Website: Edit [URL][DOMAIN_NAME] Event Venue Name: Toronto Congress Centr…" at bounding box center [639, 205] width 544 height 249
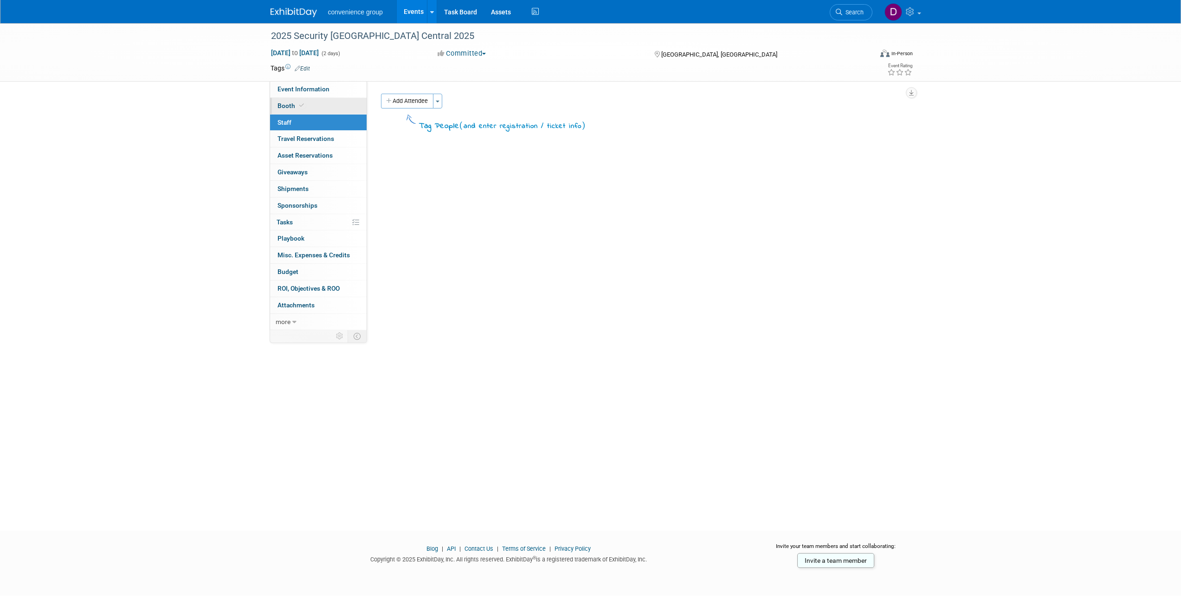
click at [304, 108] on span at bounding box center [301, 105] width 8 height 7
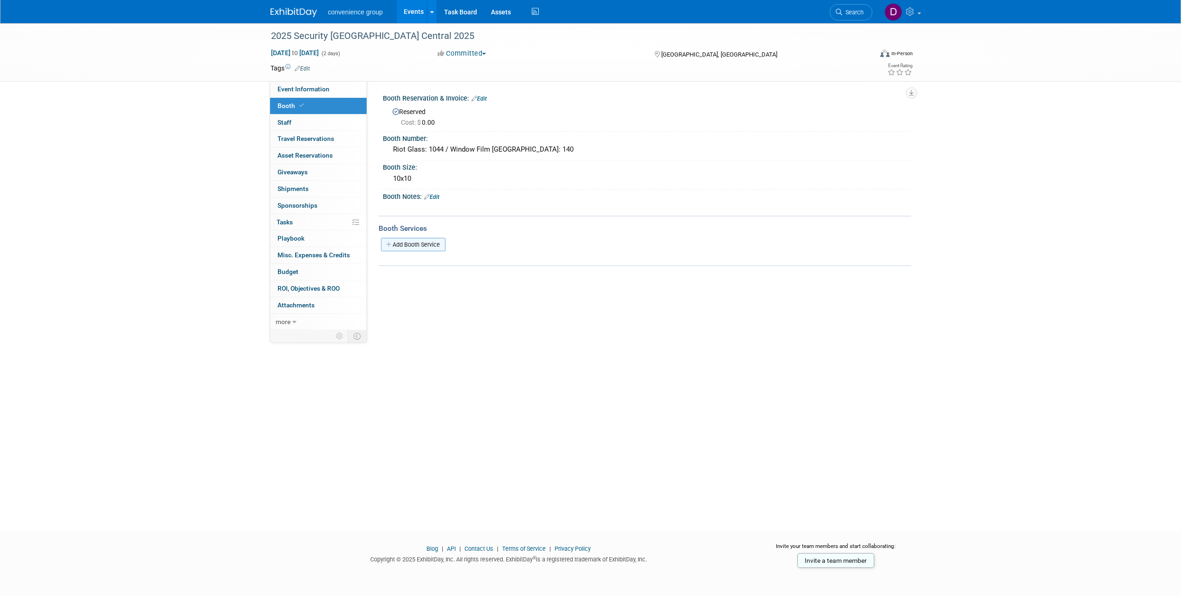
click at [437, 246] on link "Add Booth Service" at bounding box center [413, 244] width 64 height 13
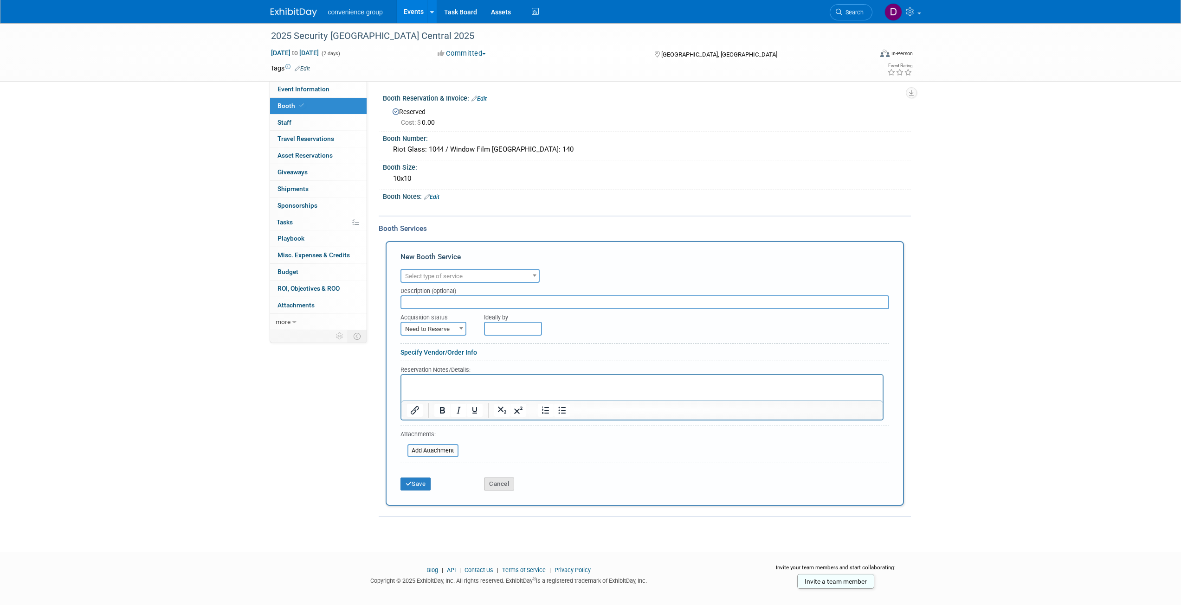
click at [500, 478] on button "Cancel" at bounding box center [499, 484] width 30 height 13
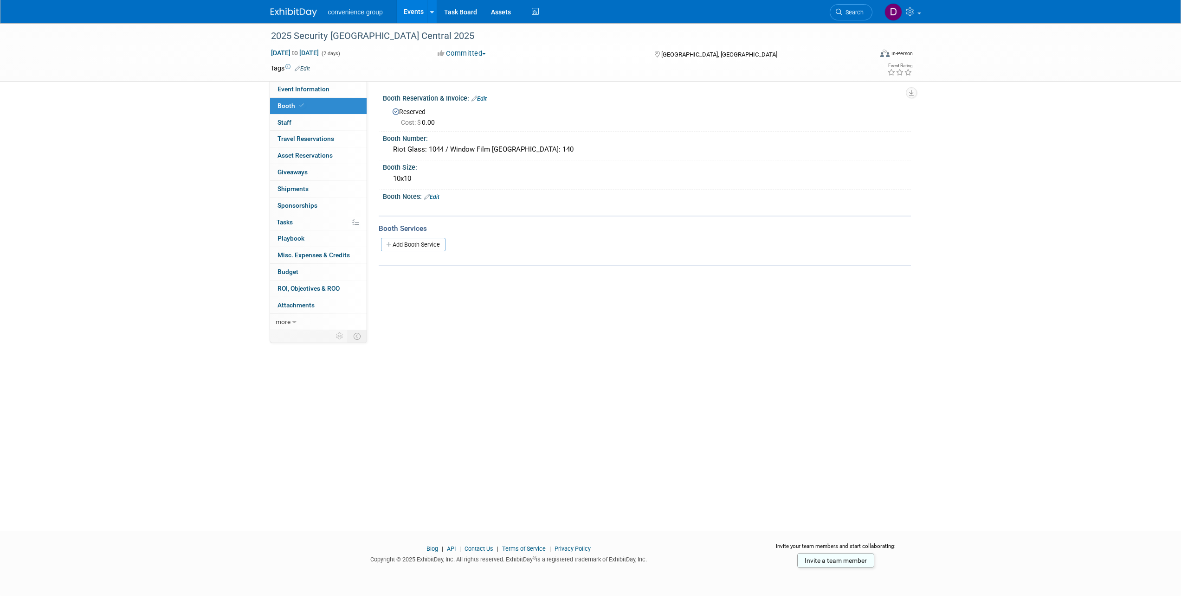
click at [469, 295] on div "Event Website: Edit [URL][DOMAIN_NAME] Event Venue Name: Toronto Congress Centr…" at bounding box center [639, 205] width 544 height 249
click at [437, 196] on link "Edit" at bounding box center [431, 197] width 15 height 6
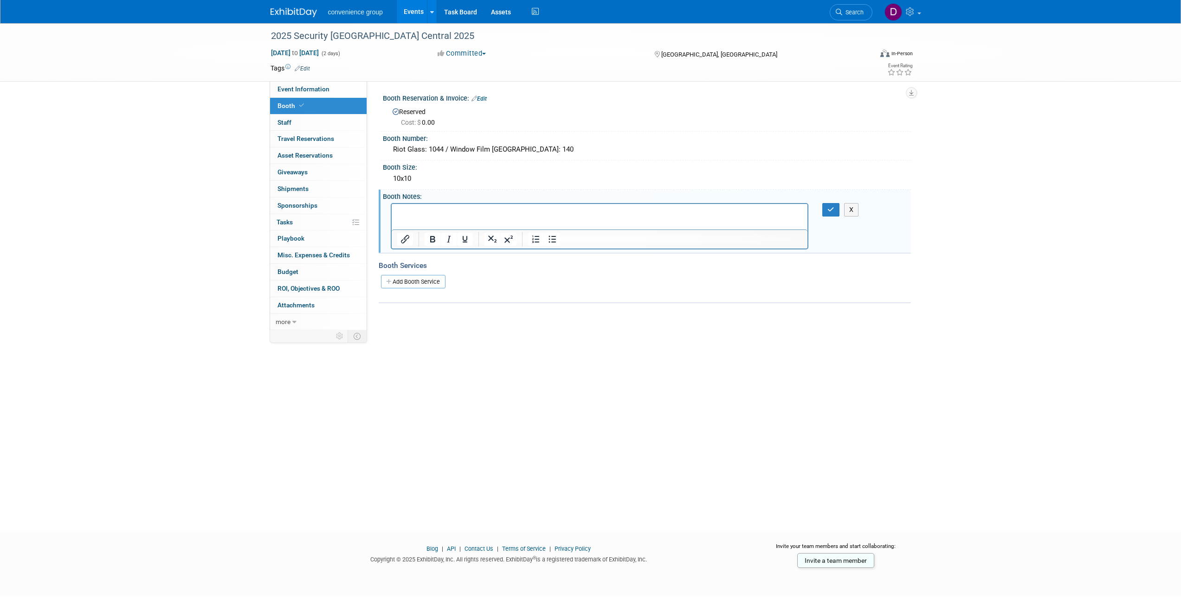
click at [203, 209] on div "2025 Security [GEOGRAPHIC_DATA] Central 2025 [DATE] to [DATE] (2 days) [DATE] t…" at bounding box center [590, 268] width 1181 height 491
click at [561, 76] on div "Tags Edit Event Rating" at bounding box center [591, 70] width 656 height 16
click at [286, 323] on span "more" at bounding box center [283, 321] width 15 height 7
click at [318, 372] on span "Event Settings" at bounding box center [298, 371] width 42 height 7
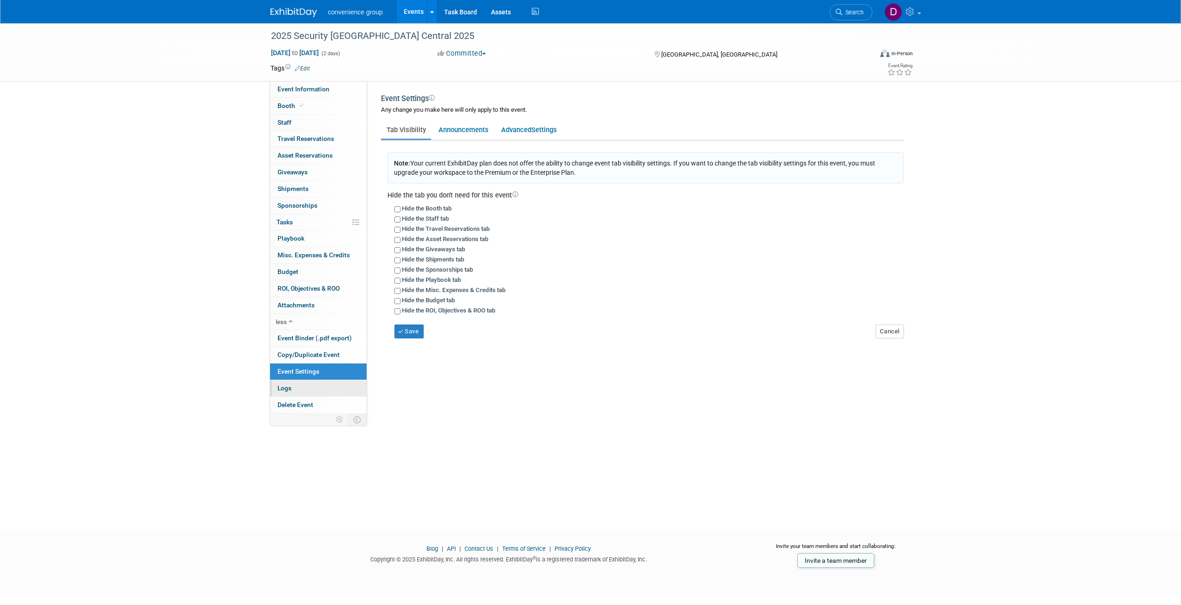
click at [313, 385] on link "Logs" at bounding box center [318, 388] width 96 height 16
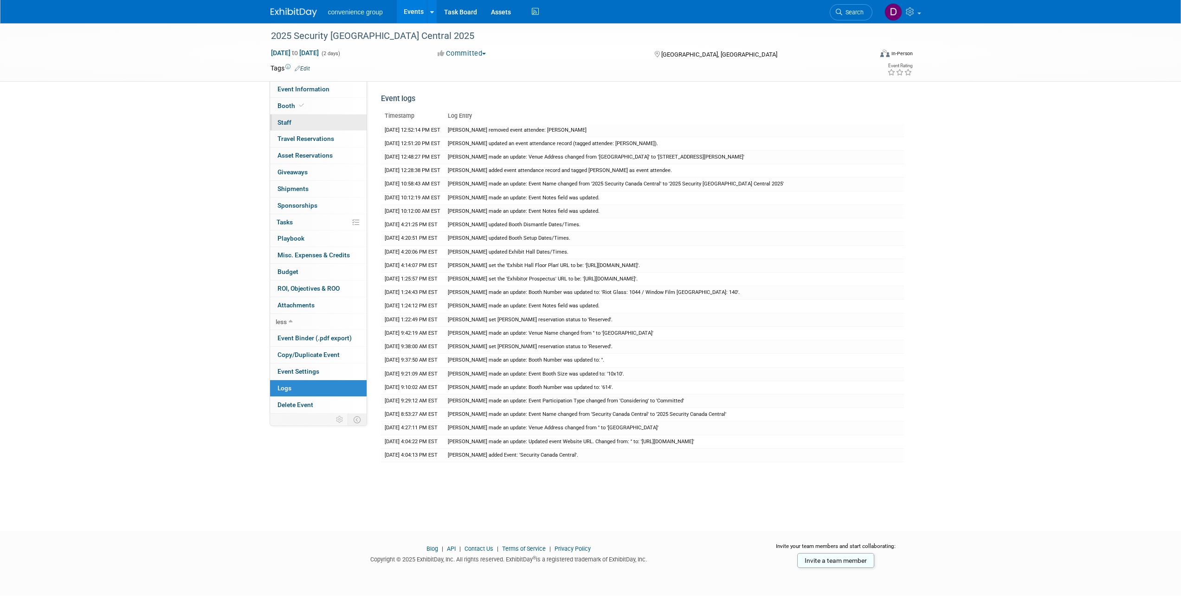
click at [295, 121] on link "1 Staff 1" at bounding box center [318, 123] width 96 height 16
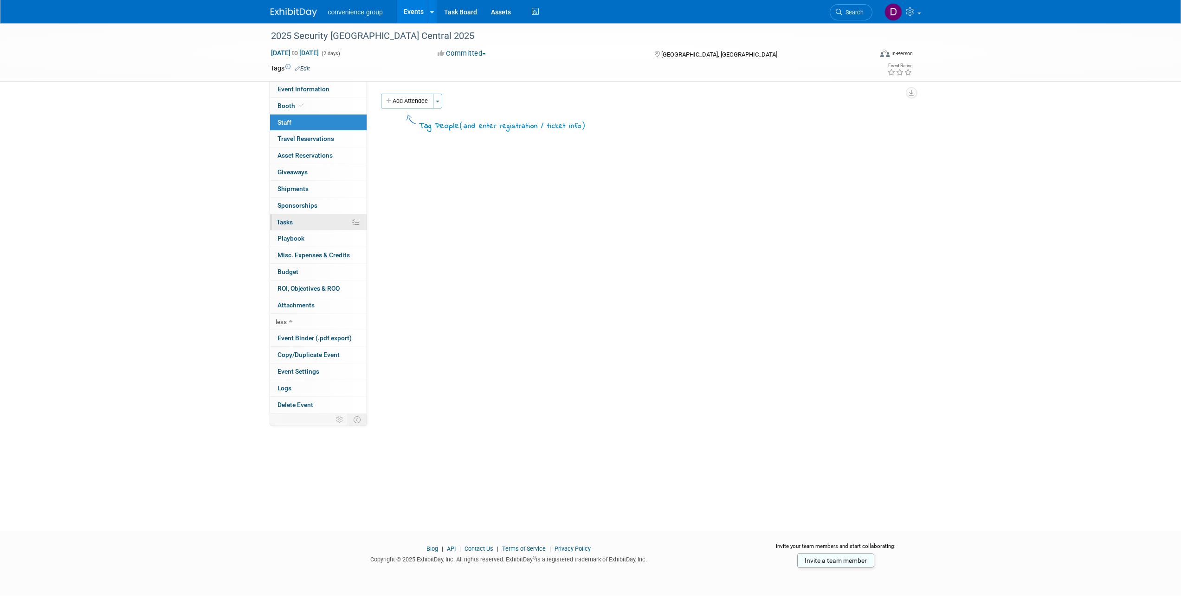
click at [307, 224] on link "0% Tasks 0%" at bounding box center [318, 222] width 96 height 16
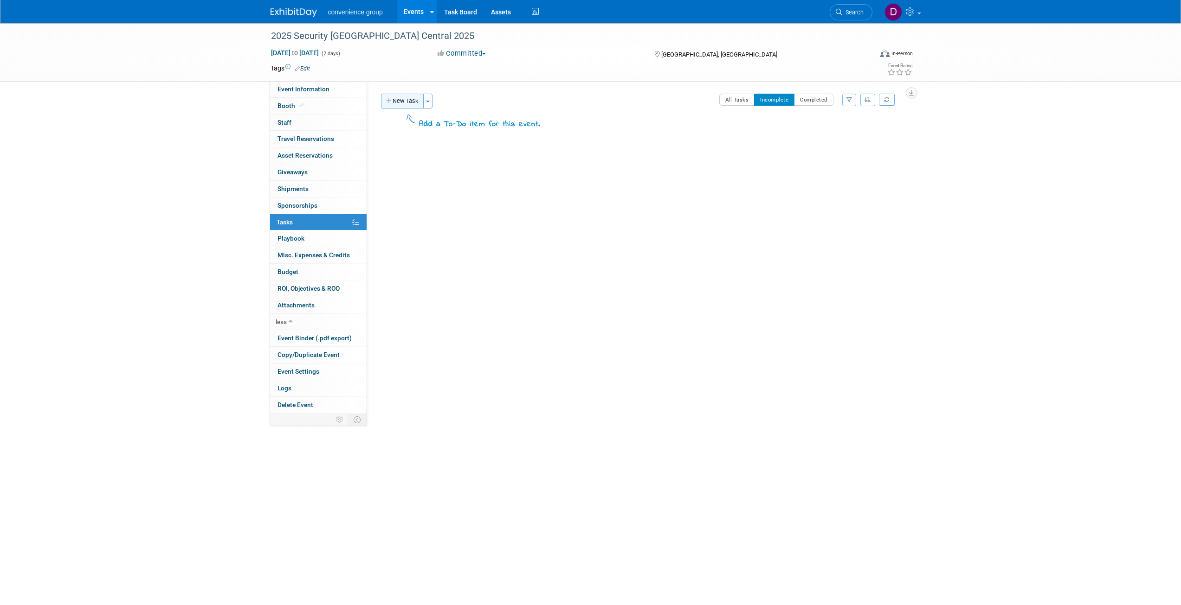
click at [410, 104] on button "New Task" at bounding box center [402, 101] width 43 height 15
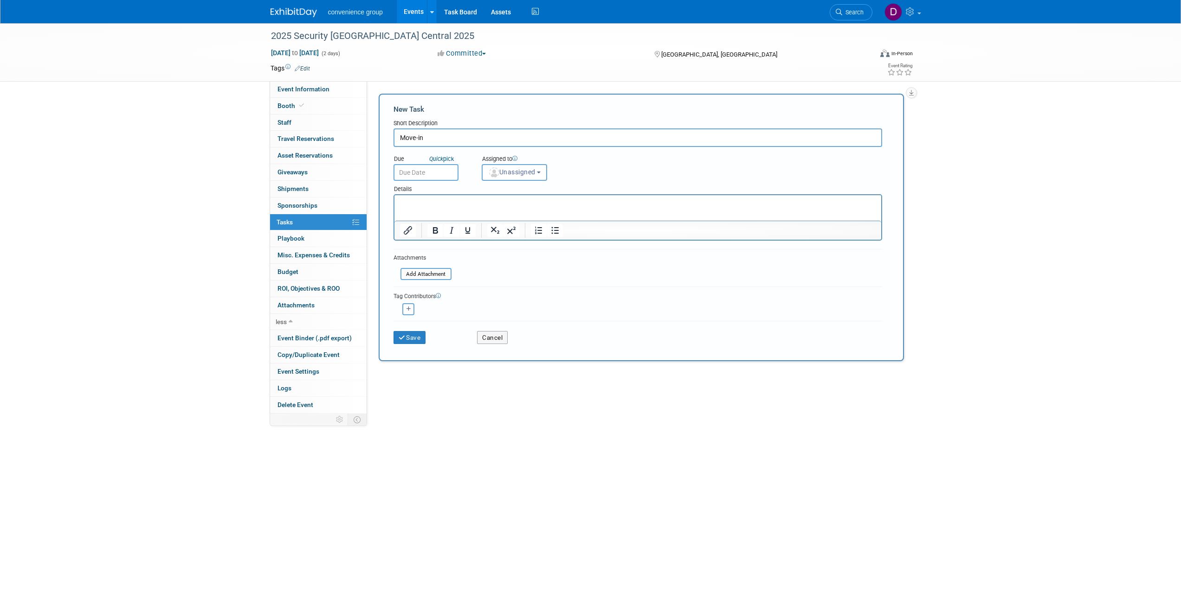
type input "Move-in"
click at [453, 208] on html at bounding box center [637, 201] width 487 height 13
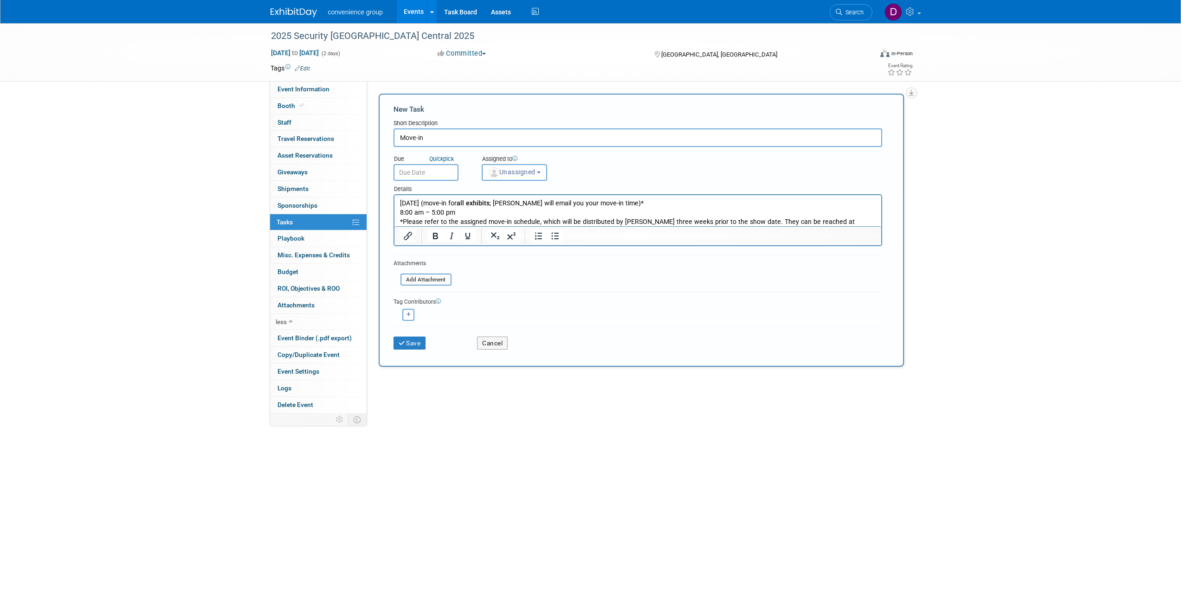
click at [413, 177] on body "convenience group Events Add Event Bulk Upload Events Shareable Event Boards Re…" at bounding box center [590, 302] width 1181 height 605
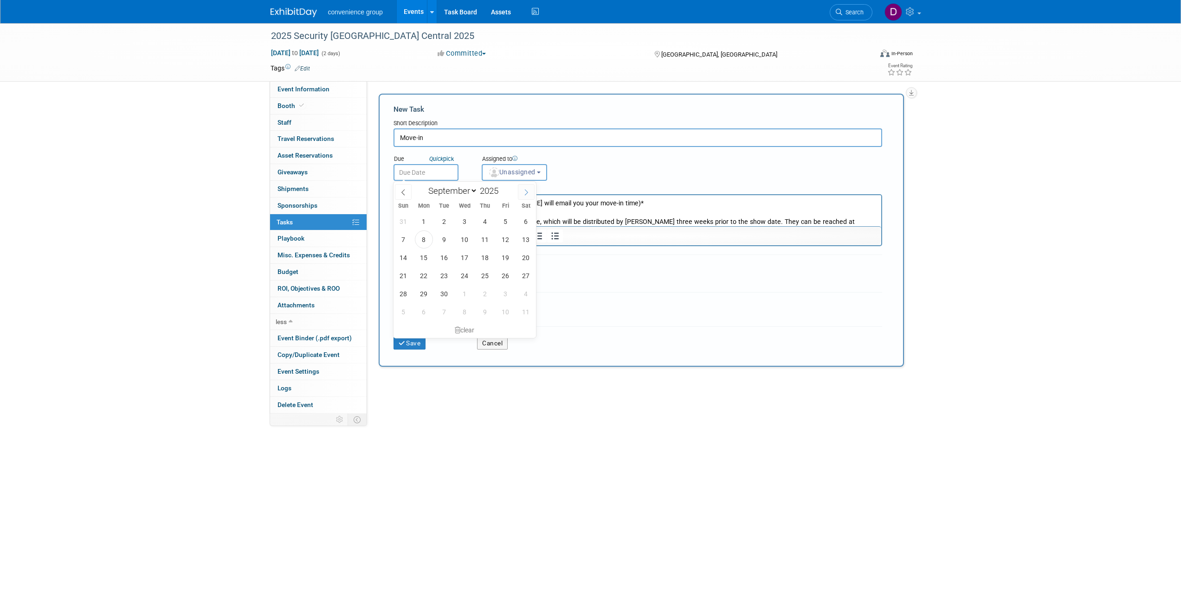
click at [524, 193] on icon at bounding box center [526, 192] width 6 height 6
click at [524, 194] on icon at bounding box center [526, 192] width 6 height 6
click at [398, 193] on span at bounding box center [403, 192] width 17 height 16
select select "9"
click at [642, 282] on form "New Task Short Description Move-in Due Quick pick X 1" at bounding box center [640, 230] width 495 height 252
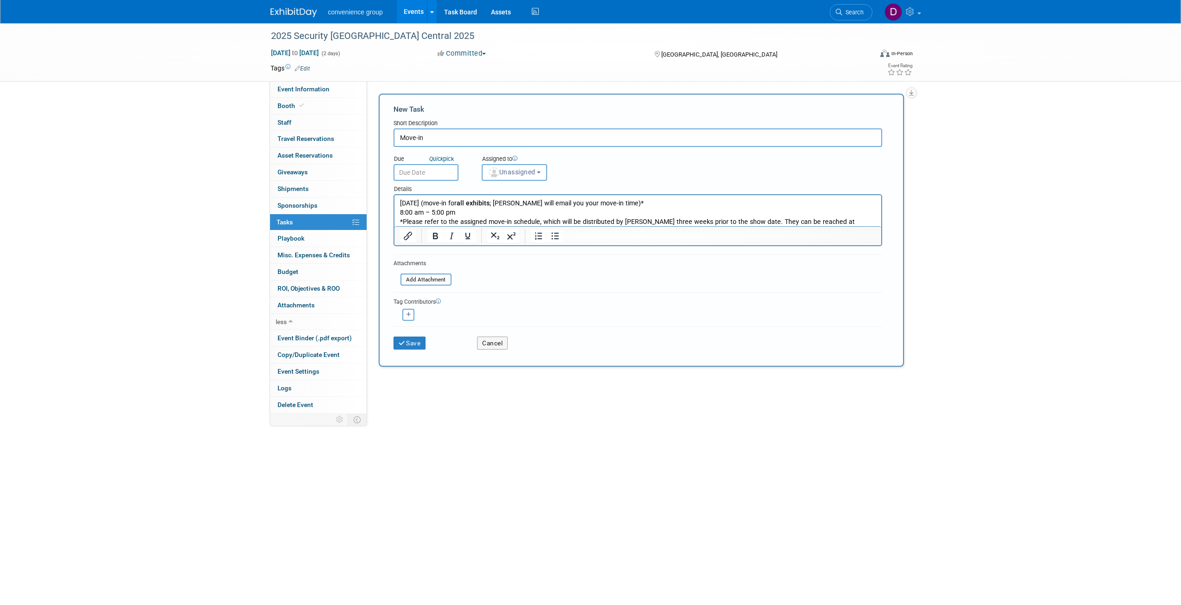
click at [447, 170] on input "text" at bounding box center [425, 172] width 65 height 17
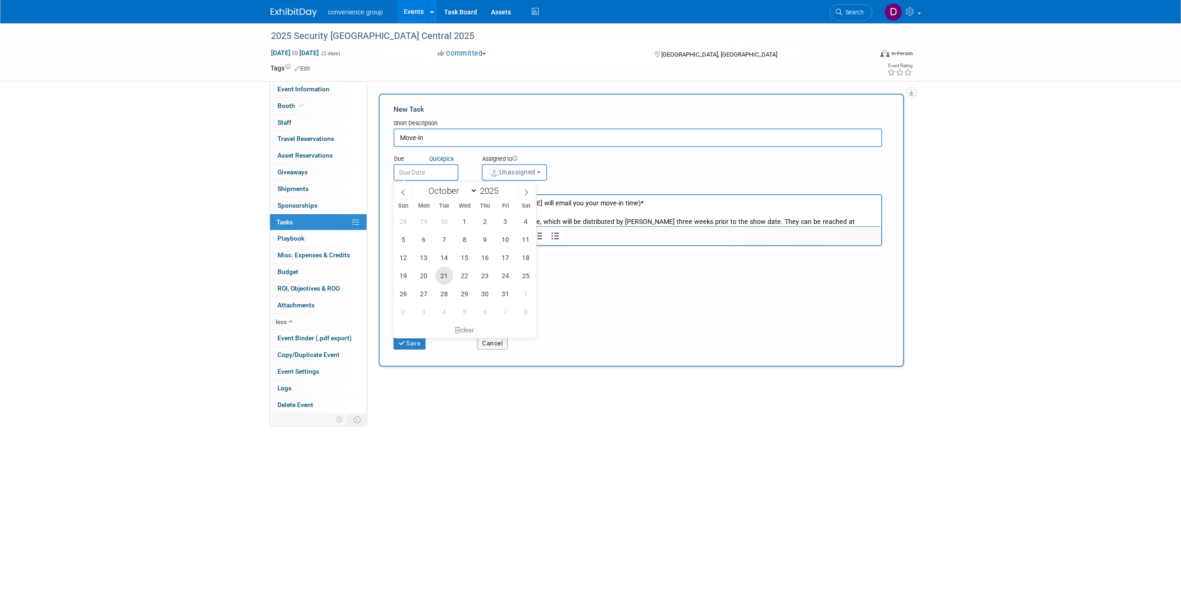
click at [444, 276] on span "21" at bounding box center [444, 276] width 18 height 18
type input "[DATE]"
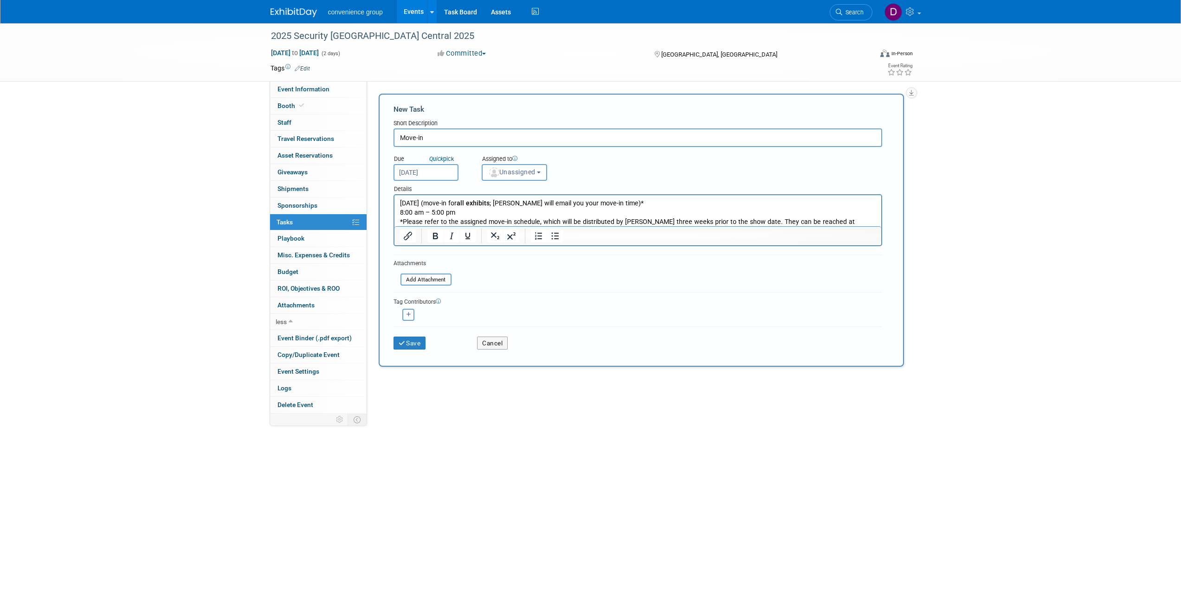
click at [486, 211] on p "[DATE] (move-in for all exhibits ; [PERSON_NAME] will email you your move-in ti…" at bounding box center [637, 208] width 476 height 19
click at [494, 212] on p "[DATE] (move-in for all exhibits ; [PERSON_NAME] will email you your move-in ti…" at bounding box center [637, 208] width 476 height 19
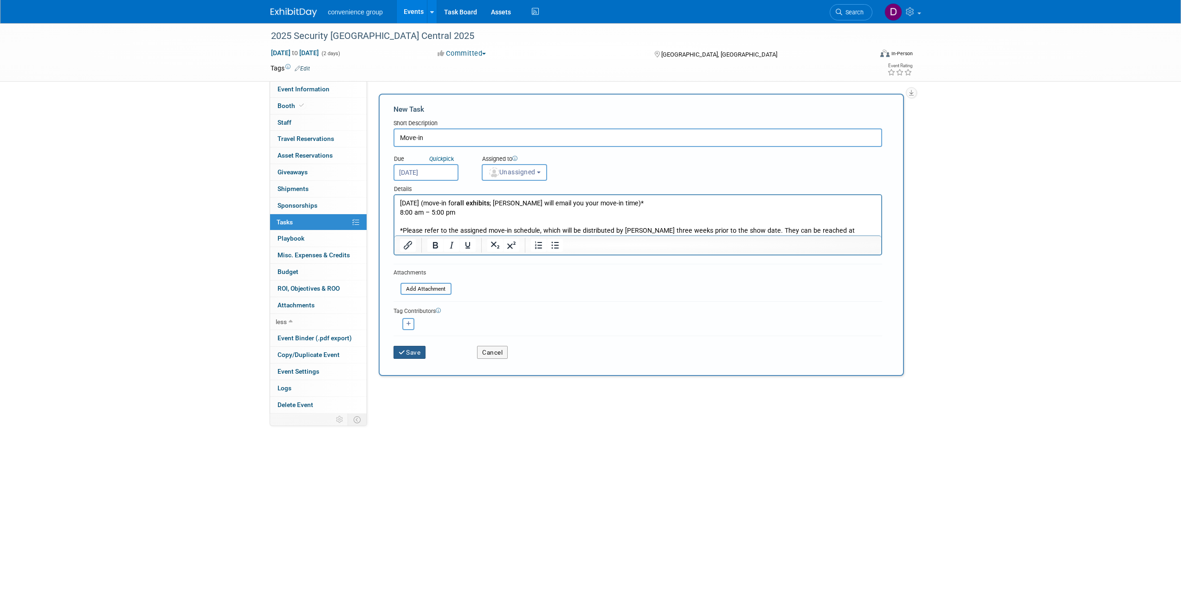
click at [416, 351] on button "Save" at bounding box center [409, 352] width 32 height 13
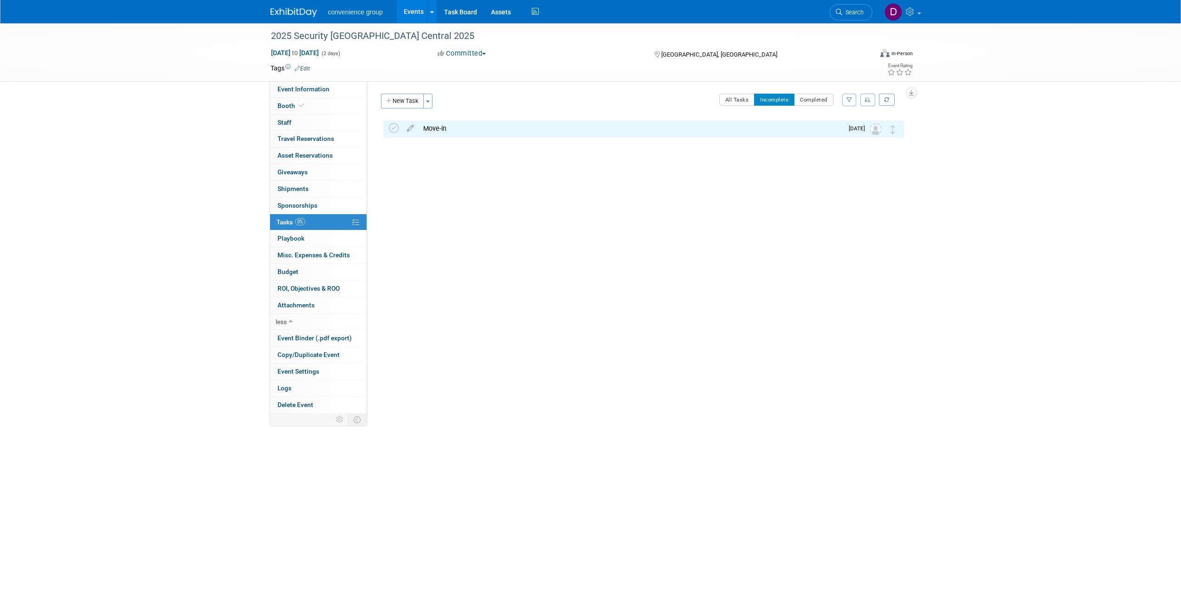
click at [525, 213] on div "Event Website: Edit [URL][DOMAIN_NAME] Event Venue Name: Toronto Congress Centr…" at bounding box center [639, 247] width 544 height 333
click at [394, 126] on icon at bounding box center [394, 128] width 10 height 10
click at [676, 163] on div "2025 Security [GEOGRAPHIC_DATA] Central 2025 [GEOGRAPHIC_DATA], [GEOGRAPHIC_DAT…" at bounding box center [641, 142] width 525 height 44
click at [321, 207] on link "0 Sponsorships 0" at bounding box center [318, 206] width 96 height 16
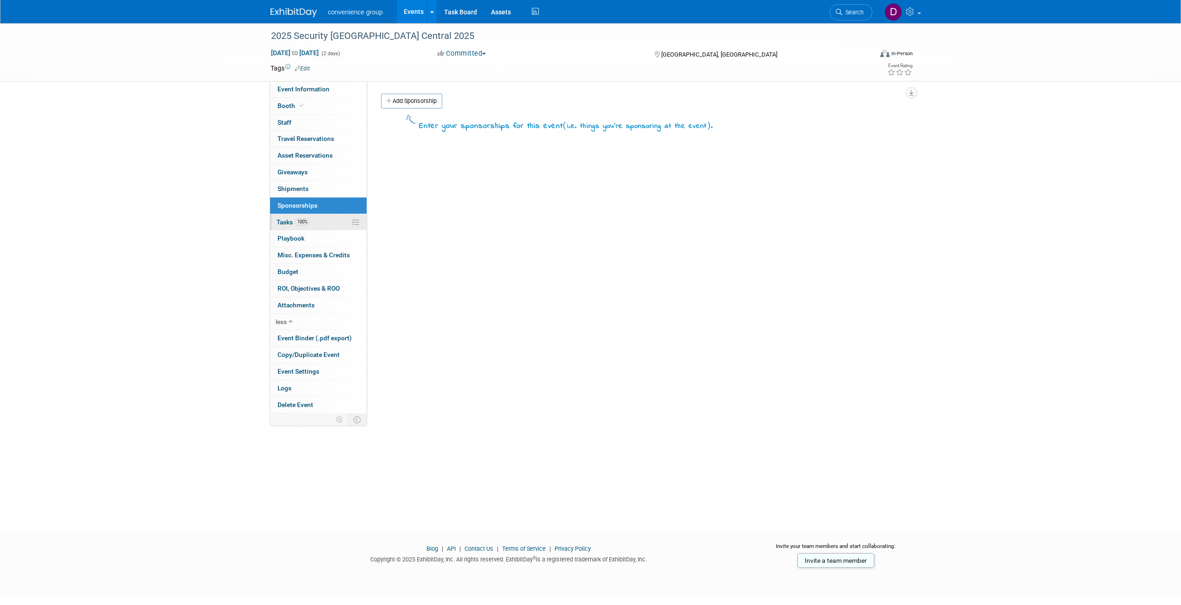
click at [358, 222] on icon at bounding box center [355, 222] width 7 height 7
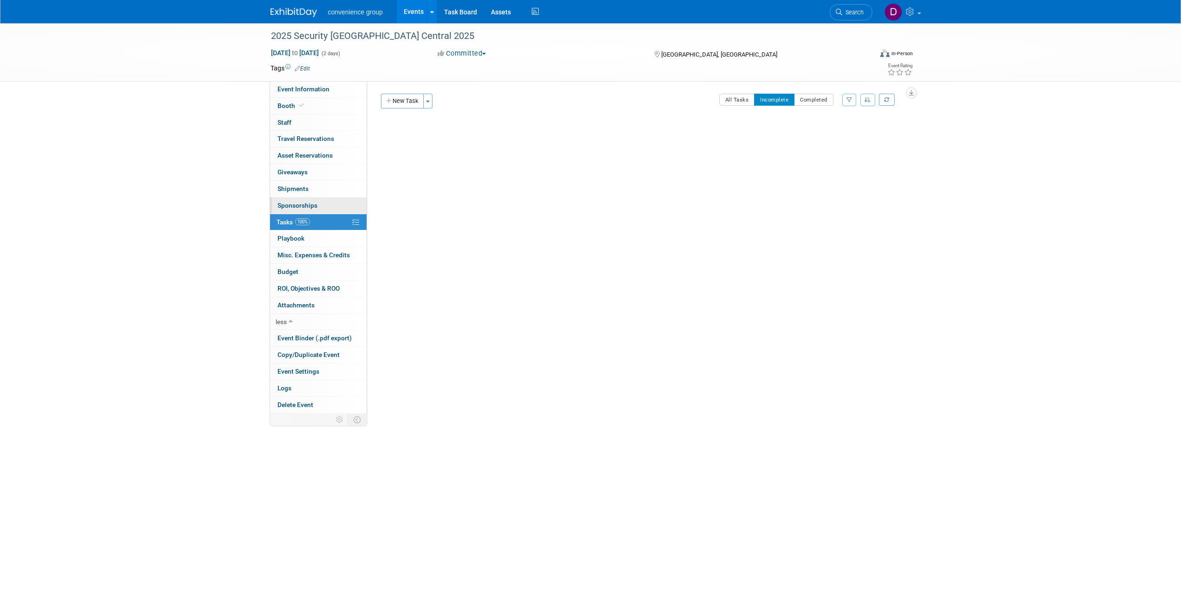
click at [297, 204] on span "Sponsorships 0" at bounding box center [297, 205] width 40 height 7
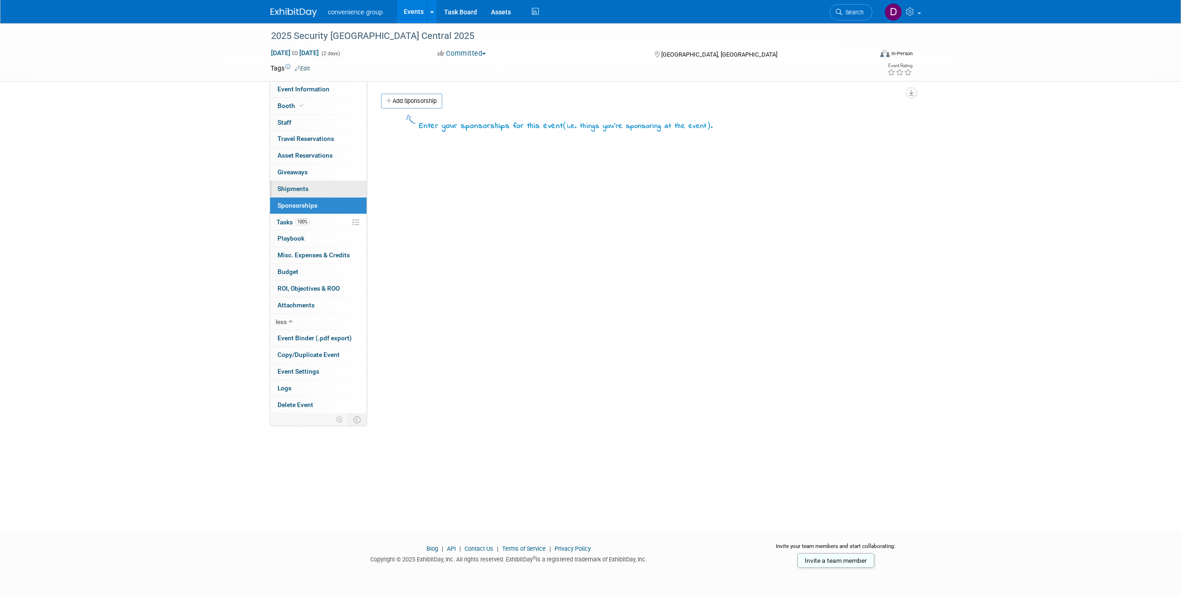
click at [296, 185] on span "Shipments 0" at bounding box center [292, 188] width 31 height 7
click at [302, 122] on link "1 Staff 1" at bounding box center [318, 123] width 96 height 16
click at [304, 90] on span "Event Information" at bounding box center [303, 88] width 52 height 7
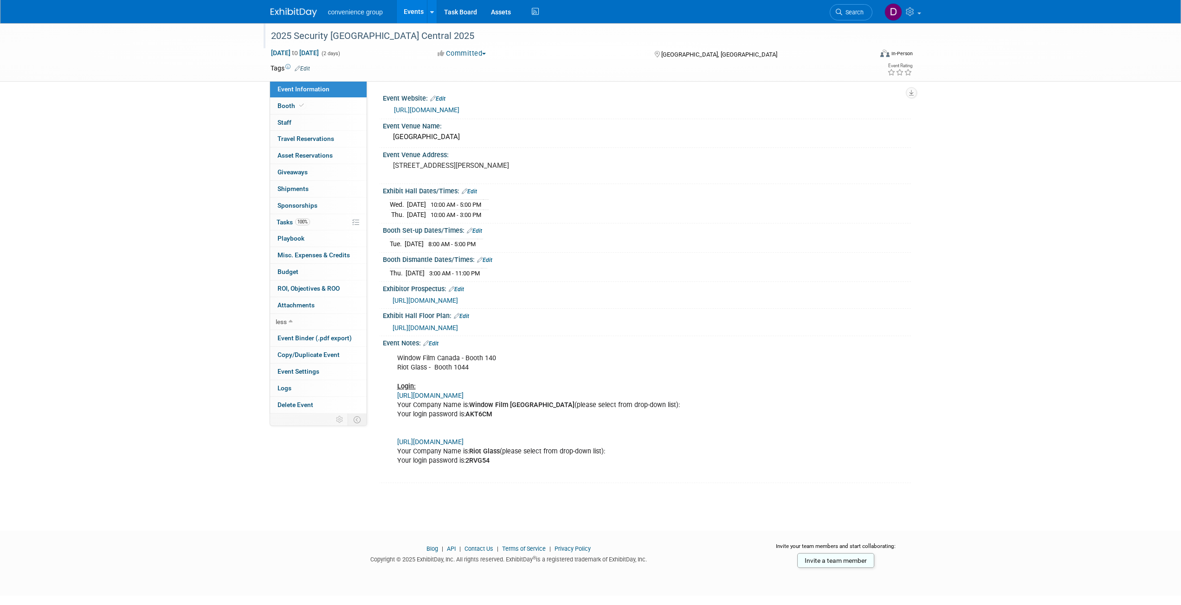
click at [779, 46] on div "2025 Security [GEOGRAPHIC_DATA] Central 2025" at bounding box center [564, 35] width 602 height 25
click at [778, 65] on td at bounding box center [557, 68] width 494 height 9
click at [783, 32] on button "button" at bounding box center [779, 36] width 17 height 13
click at [409, 37] on div "2025 Security [GEOGRAPHIC_DATA] Central 2025" at bounding box center [563, 36] width 591 height 17
click at [780, 40] on button "button" at bounding box center [779, 36] width 17 height 13
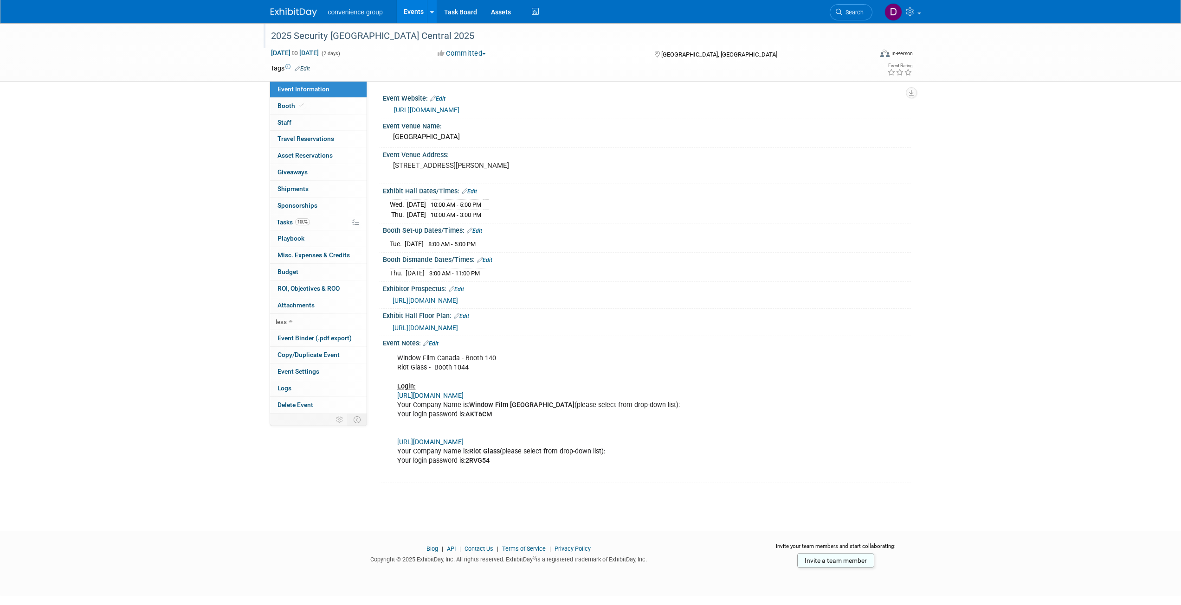
click at [193, 125] on div "2025 Security [GEOGRAPHIC_DATA] Central [DATE], 2025 to [DATE] (2 days) [DATE] …" at bounding box center [590, 268] width 1181 height 491
